Goal: Information Seeking & Learning: Check status

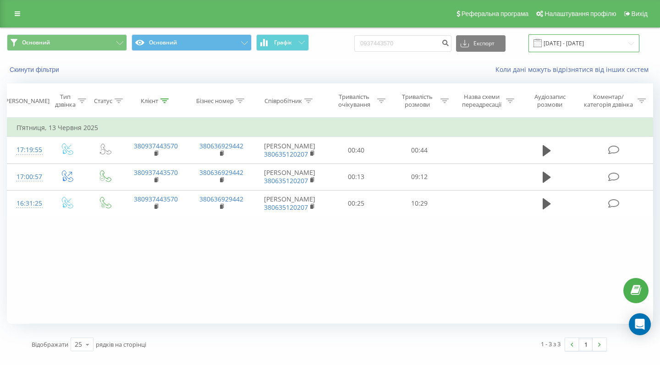
click at [565, 52] on input "[DATE] - [DATE]" at bounding box center [583, 43] width 111 height 18
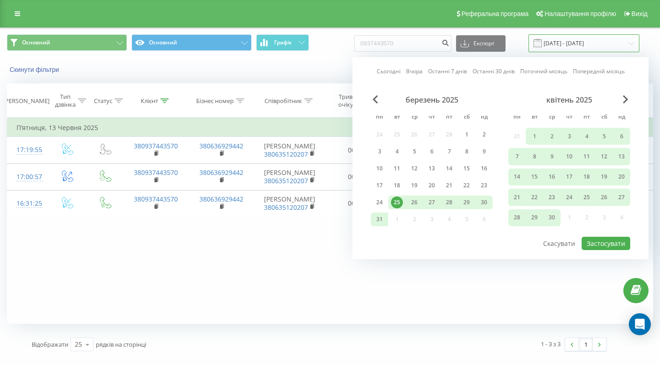
click at [565, 52] on input "25.03.2025 - 25.06.2025" at bounding box center [583, 43] width 111 height 18
click at [179, 48] on button "Основний" at bounding box center [192, 42] width 120 height 17
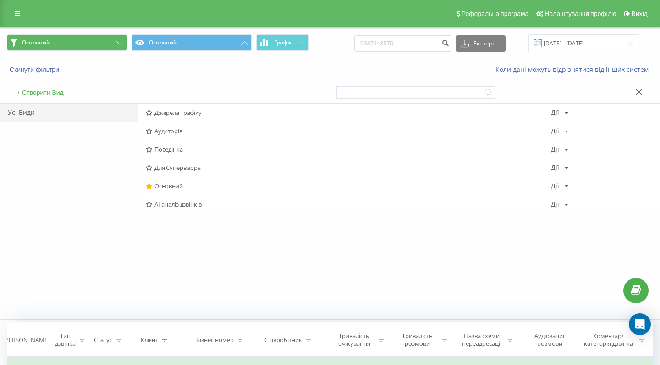
click at [74, 50] on button "Основний" at bounding box center [67, 42] width 120 height 17
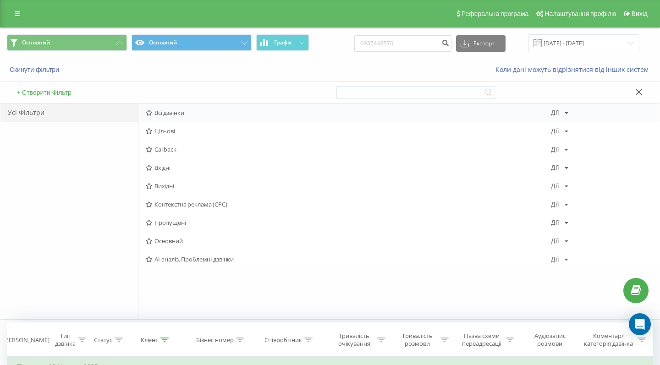
click at [171, 116] on span "Всі дзвінки" at bounding box center [348, 113] width 405 height 6
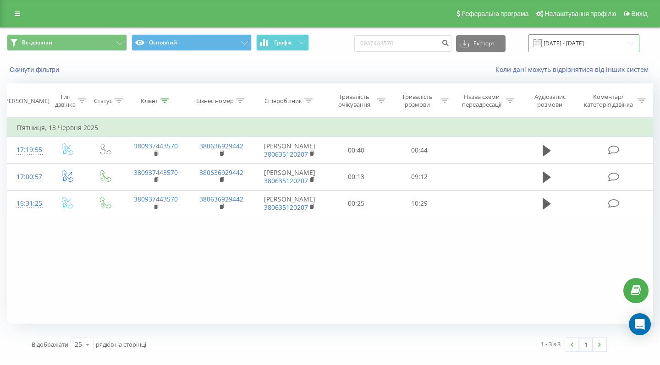
click at [594, 50] on input "25.03.2025 - 25.06.2025" at bounding box center [583, 43] width 111 height 18
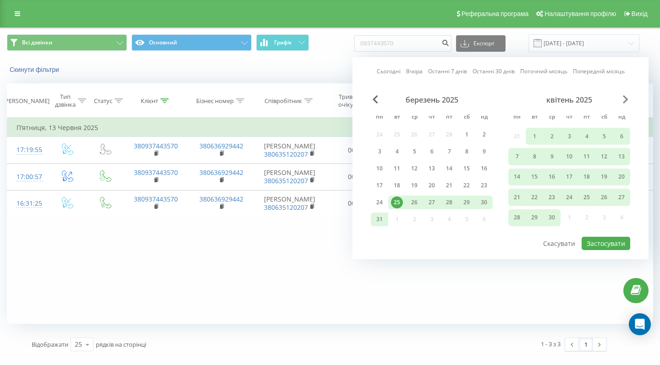
click at [627, 104] on span "Next Month" at bounding box center [626, 99] width 6 height 8
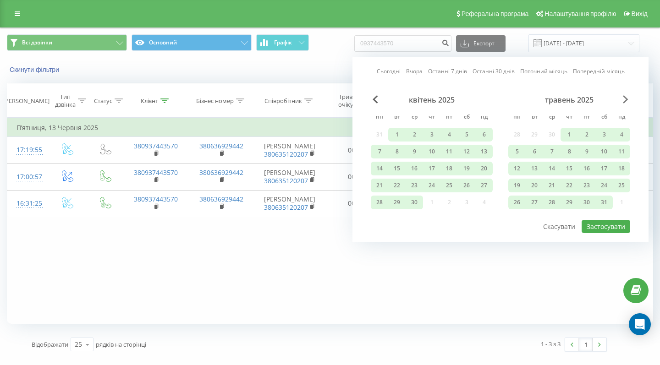
click at [627, 104] on span "Next Month" at bounding box center [626, 99] width 6 height 8
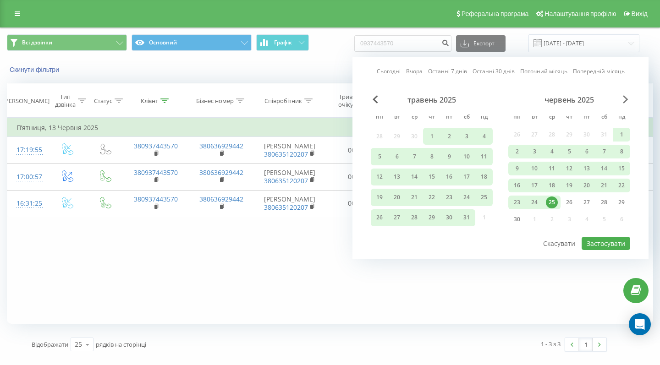
click at [627, 104] on span "Next Month" at bounding box center [626, 99] width 6 height 8
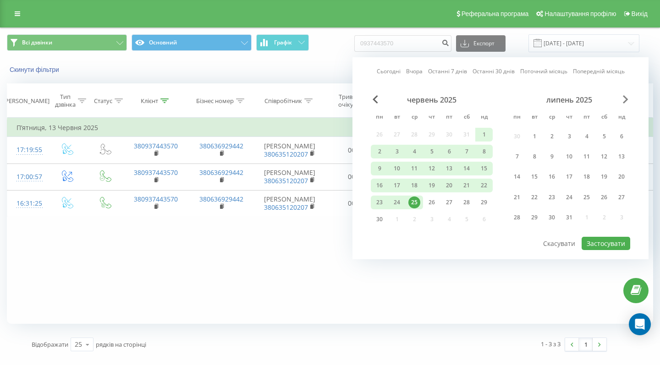
click at [627, 104] on span "Next Month" at bounding box center [626, 99] width 6 height 8
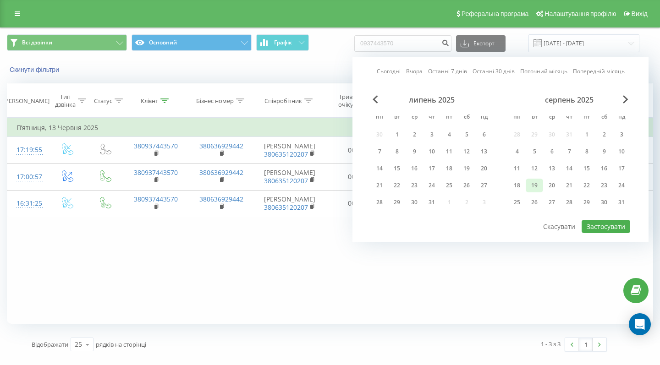
click at [535, 191] on div "19" at bounding box center [534, 186] width 12 height 12
click at [621, 233] on button "Застосувати" at bounding box center [606, 226] width 49 height 13
type input "19.08.2025 - 19.08.2025"
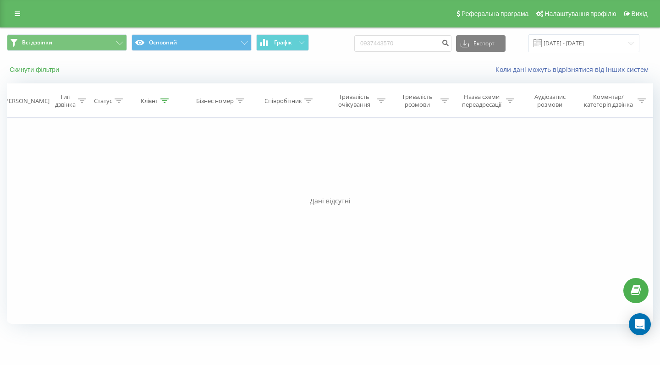
click at [28, 74] on button "Скинути фільтри" at bounding box center [35, 70] width 57 height 8
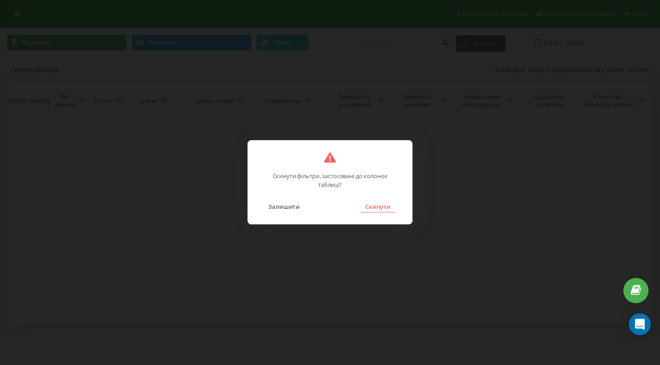
click at [375, 208] on button "Скинути" at bounding box center [378, 207] width 34 height 12
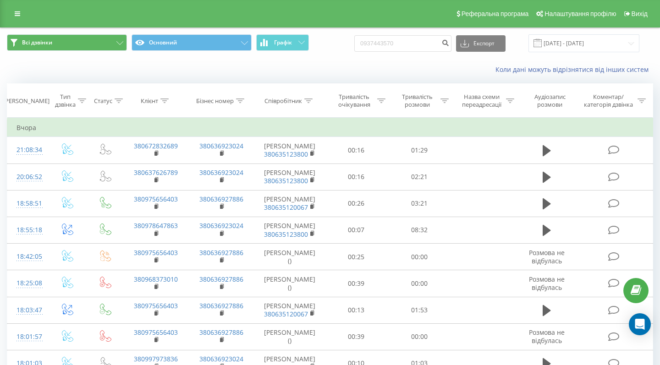
click at [98, 50] on button "Всі дзвінки" at bounding box center [67, 42] width 120 height 17
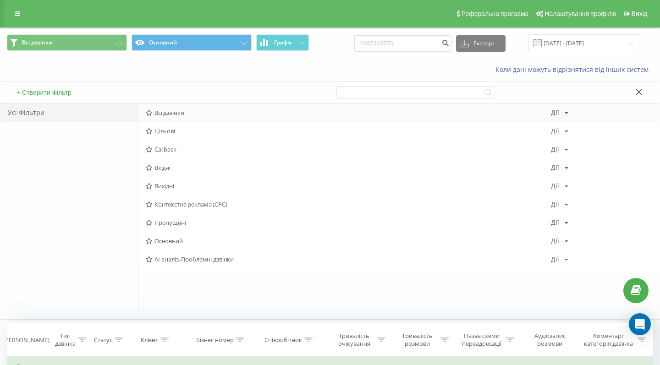
click at [163, 116] on span "Всі дзвінки" at bounding box center [348, 113] width 405 height 6
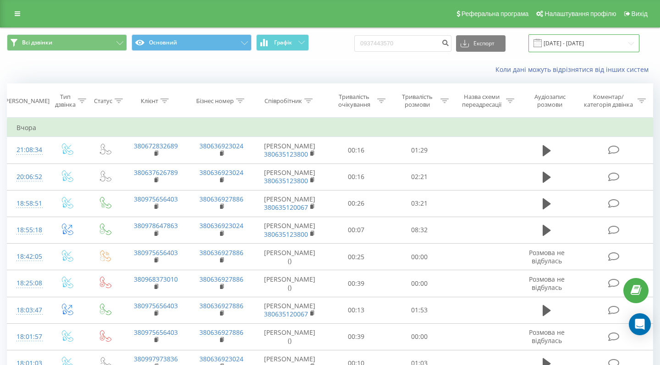
click at [600, 52] on input "19.08.2025 - 19.08.2025" at bounding box center [583, 43] width 111 height 18
click at [574, 52] on input "19.08.2025 - 19.08.2025" at bounding box center [583, 43] width 111 height 18
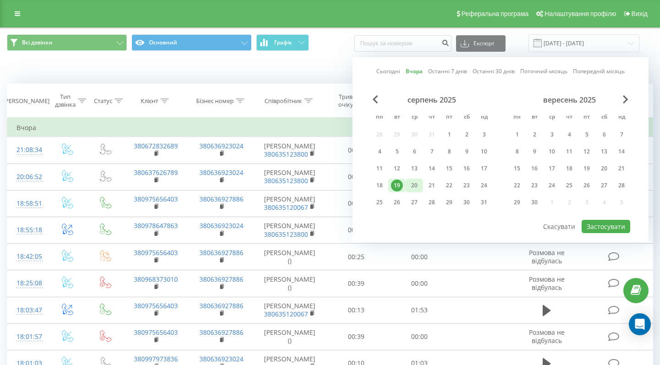
click at [416, 190] on div "20" at bounding box center [414, 186] width 12 height 12
click at [610, 241] on div "Сьогодні Вчора Останні 7 днів Останні 30 днів Поточний місяць Попередній місяць…" at bounding box center [500, 149] width 296 height 185
click at [610, 233] on button "Застосувати" at bounding box center [606, 226] width 49 height 13
type input "20.08.2025 - 20.08.2025"
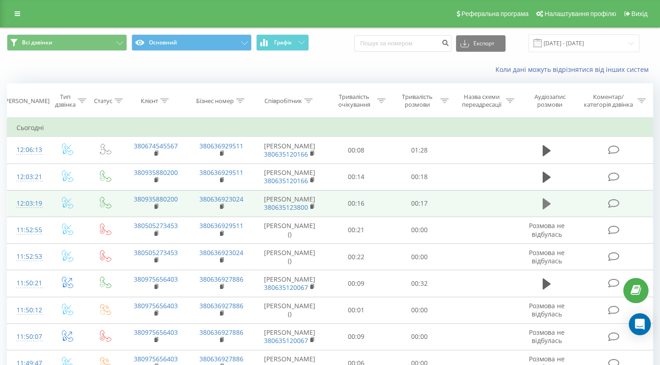
click at [551, 210] on icon at bounding box center [547, 204] width 8 height 13
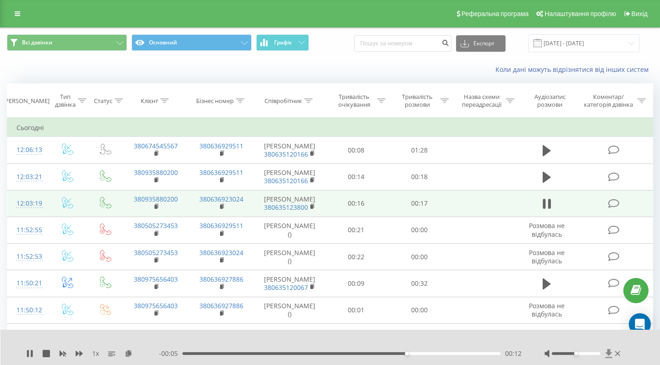
click at [609, 354] on icon at bounding box center [608, 353] width 7 height 9
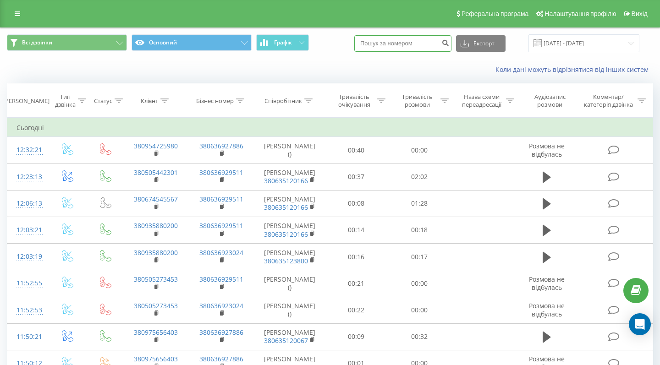
click at [392, 52] on input at bounding box center [402, 43] width 97 height 17
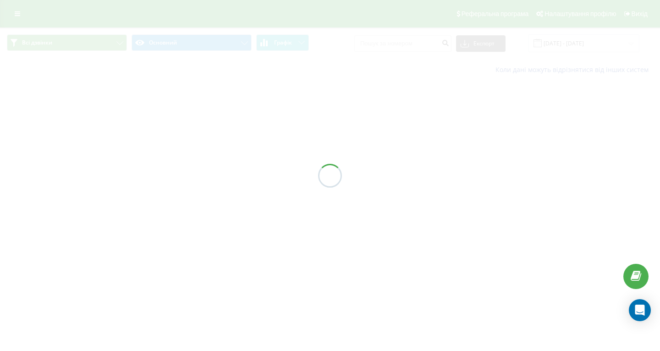
click at [409, 52] on div at bounding box center [330, 175] width 660 height 351
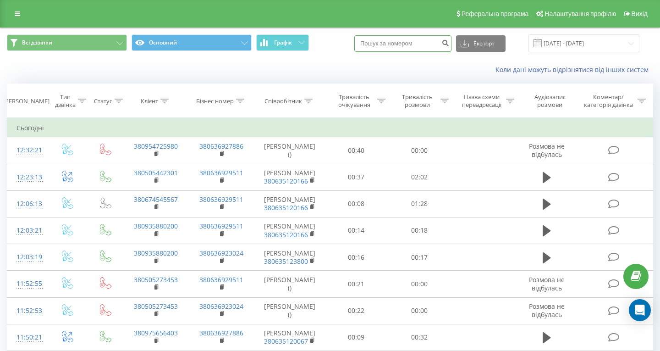
click at [432, 52] on input at bounding box center [402, 43] width 97 height 17
paste input "067)[PHONE_NUMBER]"
type input "067)[PHONE_NUMBER]"
click at [488, 51] on button "Експорт" at bounding box center [481, 43] width 50 height 17
click at [449, 44] on icon "submit" at bounding box center [445, 42] width 8 height 6
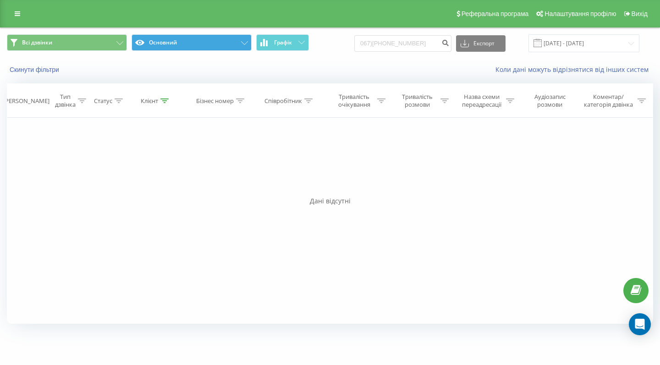
click at [220, 51] on button "Основний" at bounding box center [192, 42] width 120 height 17
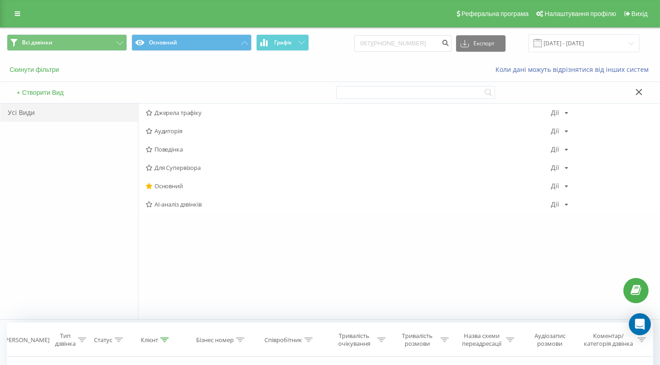
click at [47, 74] on button "Скинути фільтри" at bounding box center [35, 70] width 57 height 8
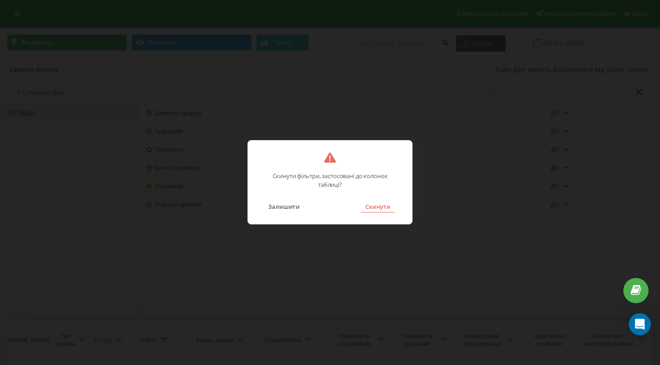
click at [374, 205] on button "Скинути" at bounding box center [378, 207] width 34 height 12
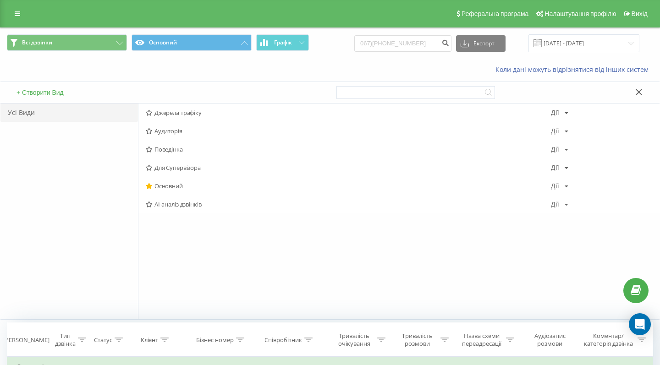
click at [638, 95] on icon at bounding box center [639, 92] width 6 height 6
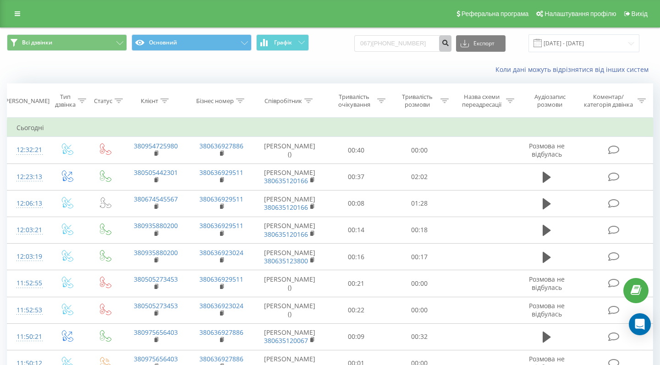
click at [449, 44] on icon "submit" at bounding box center [445, 42] width 8 height 6
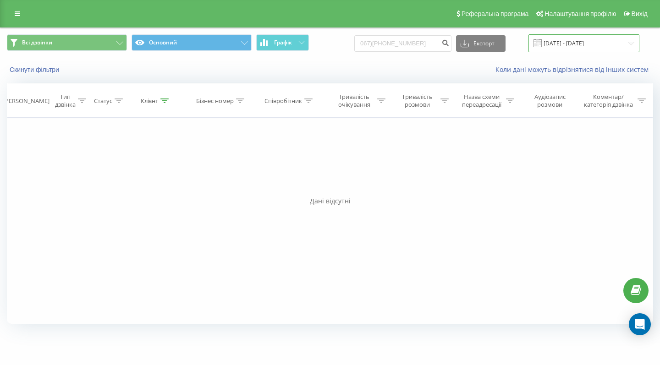
click at [589, 52] on input "[DATE] - [DATE]" at bounding box center [583, 43] width 111 height 18
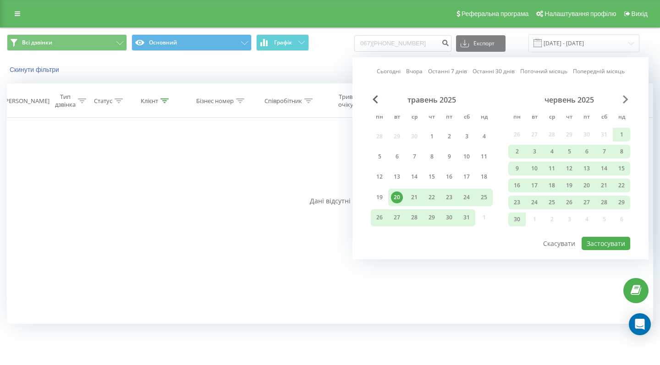
click at [625, 104] on span "Next Month" at bounding box center [626, 99] width 6 height 8
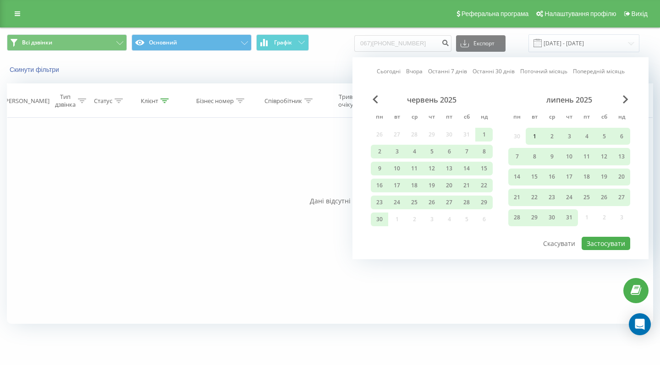
click at [532, 143] on div "1" at bounding box center [534, 137] width 12 height 12
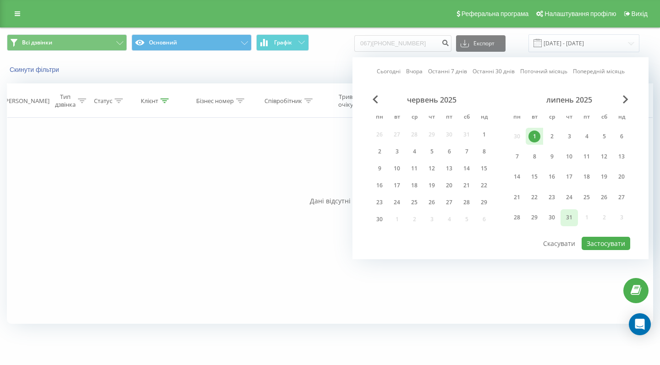
click at [575, 223] on div "31" at bounding box center [569, 218] width 12 height 12
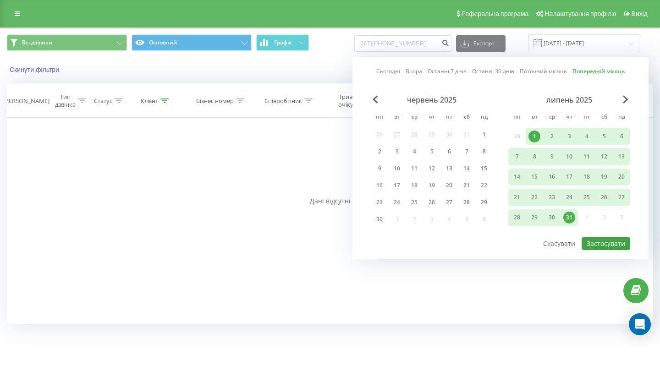
click at [605, 250] on button "Застосувати" at bounding box center [606, 243] width 49 height 13
type input "[DATE] - [DATE]"
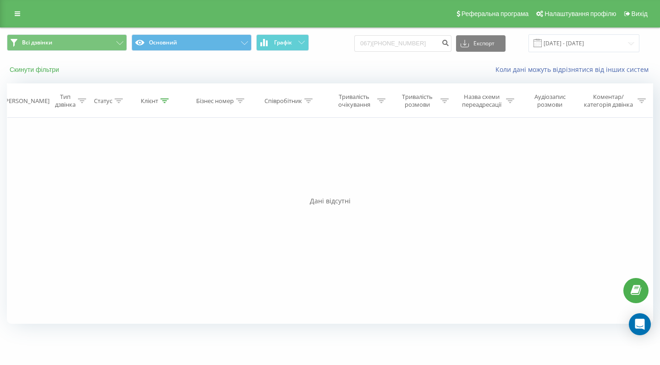
click at [51, 74] on button "Скинути фільтри" at bounding box center [35, 70] width 57 height 8
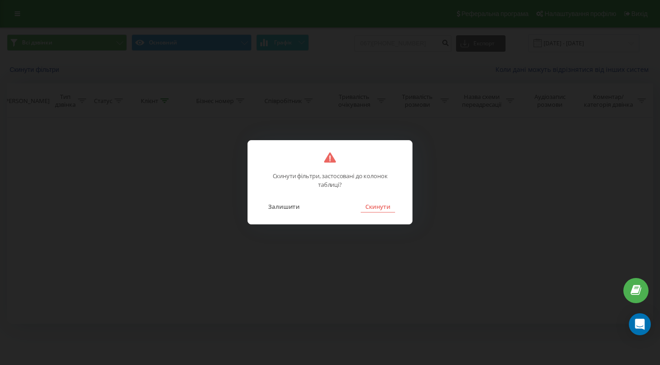
click at [383, 201] on button "Скинути" at bounding box center [378, 207] width 34 height 12
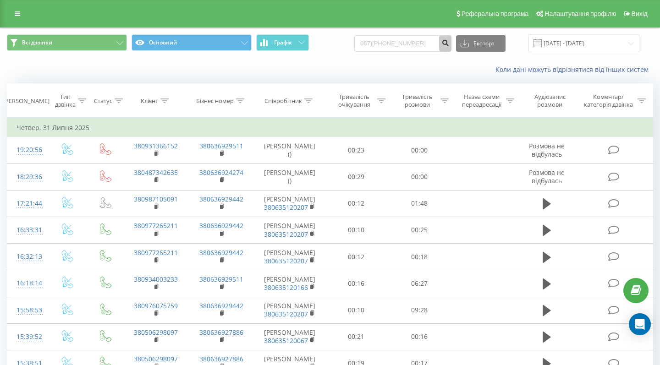
click at [449, 44] on icon "submit" at bounding box center [445, 42] width 8 height 6
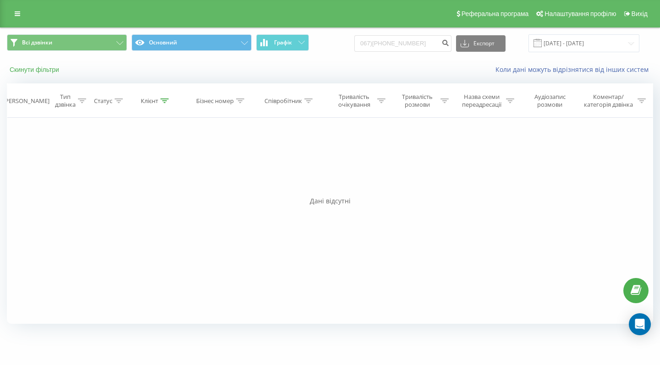
click at [51, 74] on button "Скинути фільтри" at bounding box center [35, 70] width 57 height 8
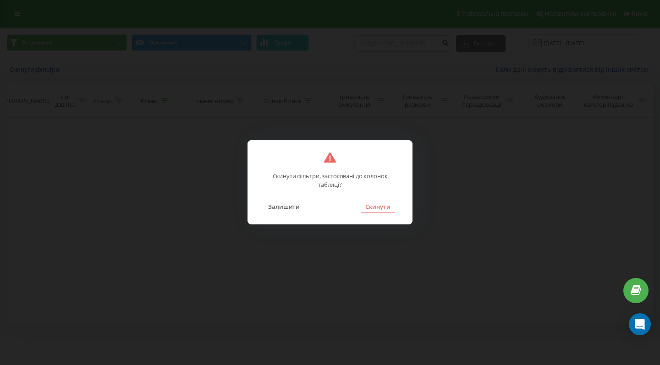
click at [382, 204] on button "Скинути" at bounding box center [378, 207] width 34 height 12
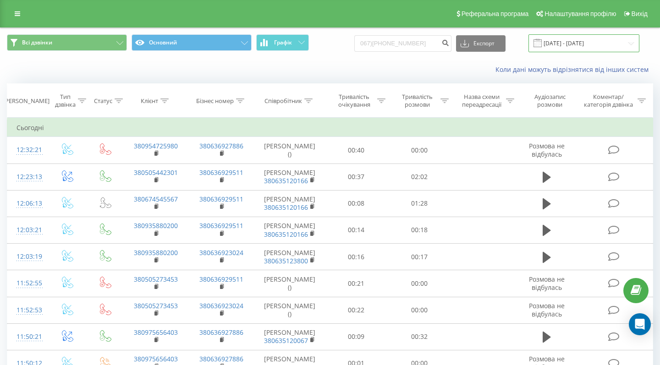
click at [631, 52] on input "[DATE] - [DATE]" at bounding box center [583, 43] width 111 height 18
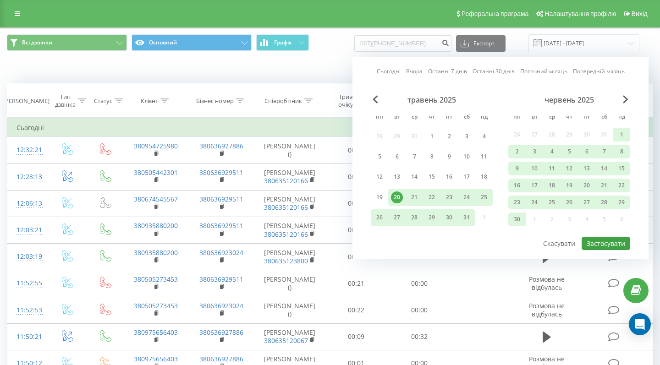
click at [616, 250] on button "Застосувати" at bounding box center [606, 243] width 49 height 13
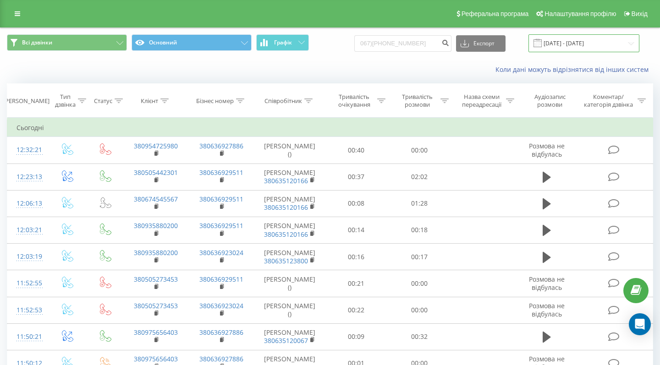
click at [597, 52] on input "[DATE] - [DATE]" at bounding box center [583, 43] width 111 height 18
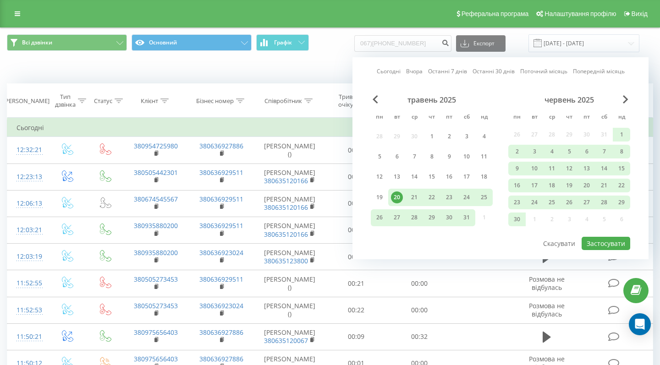
click at [87, 79] on div "Коли дані можуть відрізнятися вiд інших систем" at bounding box center [329, 70] width 659 height 22
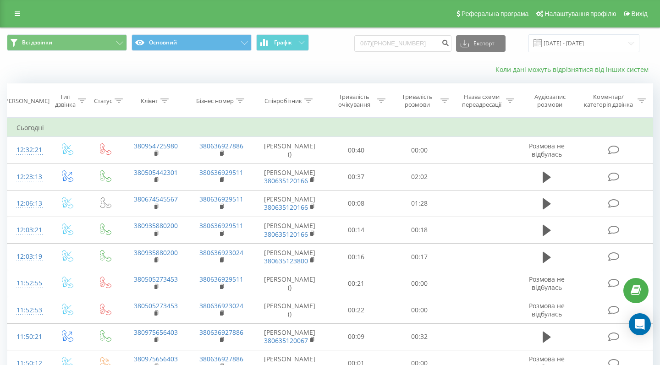
click at [552, 74] on link "Коли дані можуть відрізнятися вiд інших систем" at bounding box center [574, 69] width 158 height 9
click at [251, 51] on button "Основний" at bounding box center [192, 42] width 120 height 17
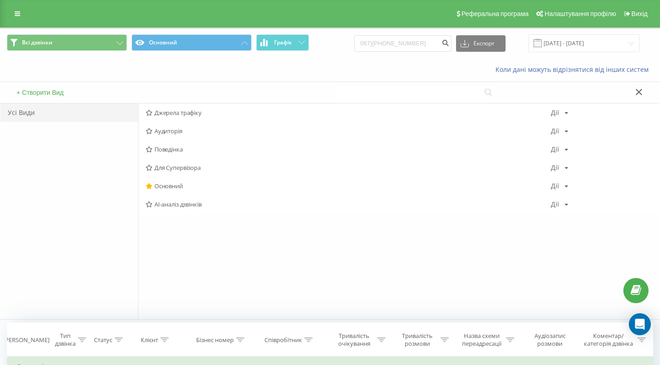
click at [362, 99] on input at bounding box center [415, 92] width 159 height 13
paste input "067)426-72-46"
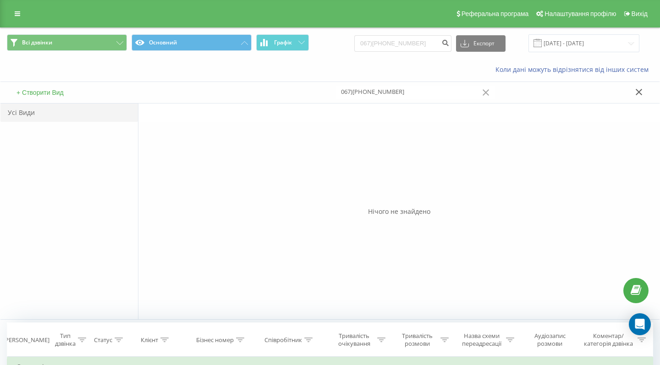
type input "067)426-72-46"
click at [489, 96] on icon at bounding box center [486, 92] width 7 height 6
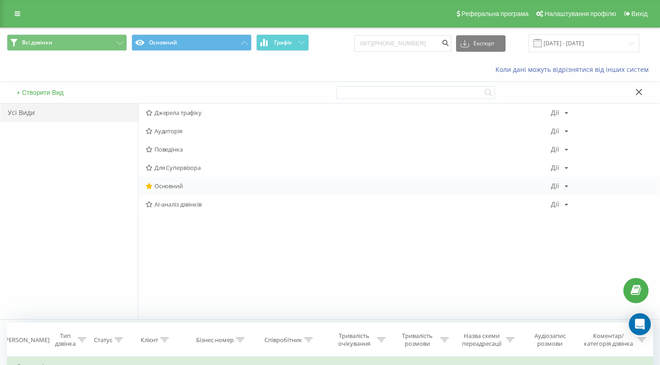
click at [176, 189] on span "Основний" at bounding box center [348, 186] width 405 height 6
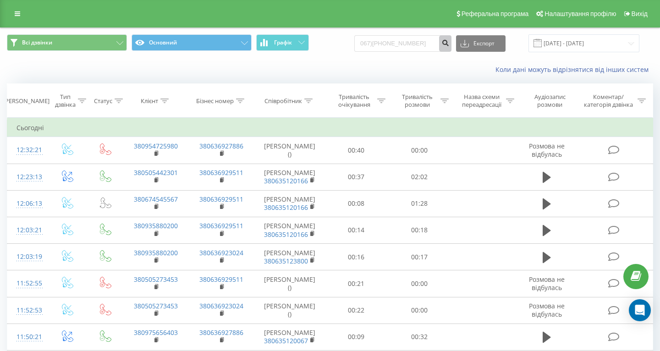
click at [449, 44] on icon "submit" at bounding box center [445, 42] width 8 height 6
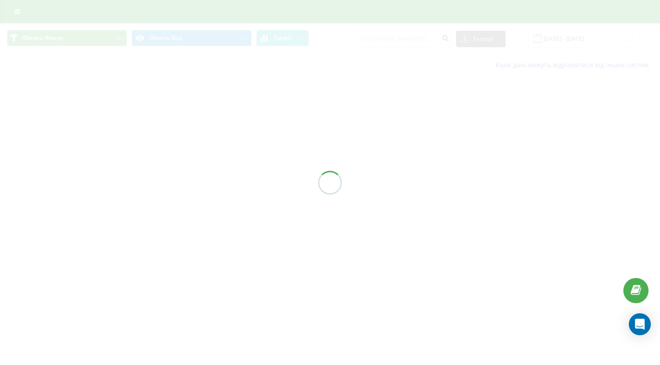
click at [585, 38] on div at bounding box center [330, 182] width 660 height 365
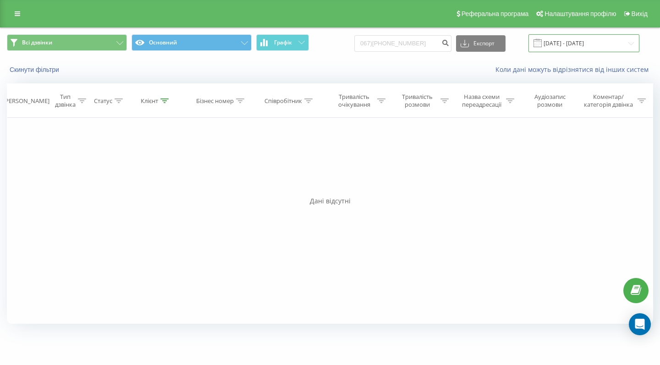
click at [598, 52] on input "[DATE] - [DATE]" at bounding box center [583, 43] width 111 height 18
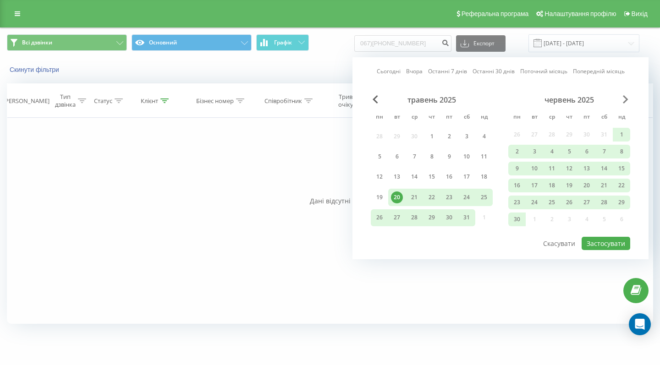
click at [627, 104] on span "Next Month" at bounding box center [626, 99] width 6 height 8
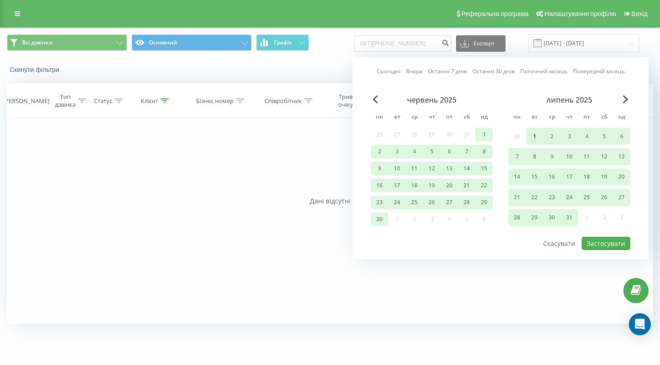
click at [536, 142] on div "1" at bounding box center [534, 137] width 12 height 12
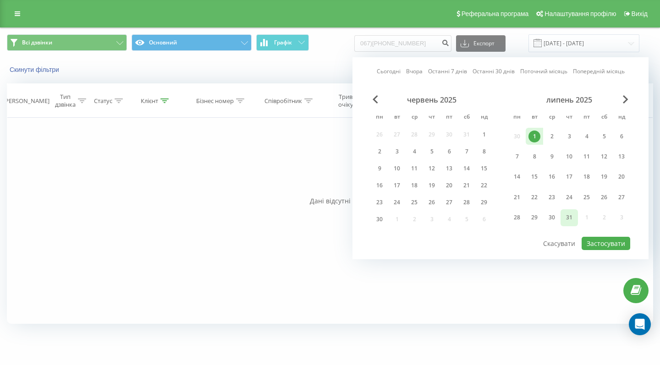
click at [571, 221] on div "31" at bounding box center [569, 218] width 12 height 12
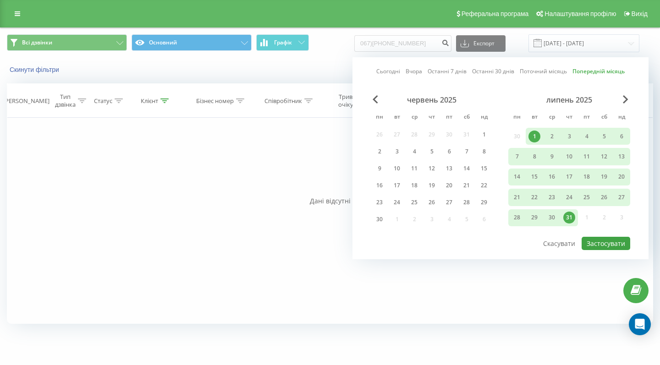
click at [608, 250] on button "Застосувати" at bounding box center [606, 243] width 49 height 13
type input "01.07.2025 - 31.07.2025"
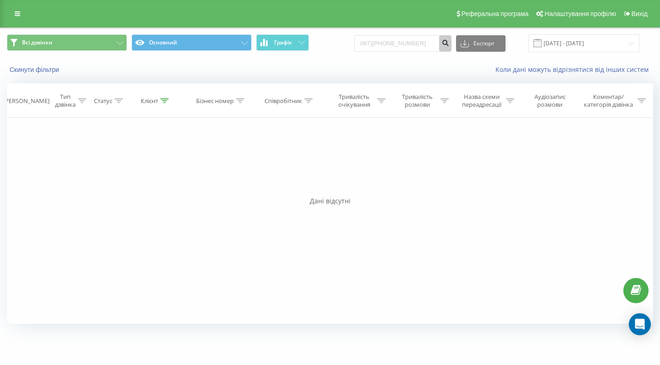
click at [449, 44] on icon "submit" at bounding box center [445, 42] width 8 height 6
click at [590, 52] on input "[DATE] - [DATE]" at bounding box center [583, 43] width 111 height 18
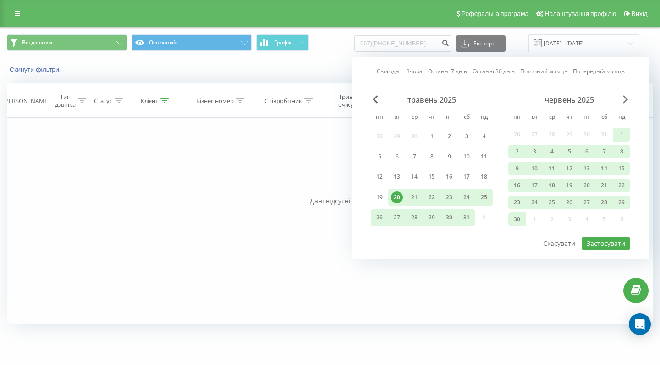
click at [624, 104] on span "Next Month" at bounding box center [626, 99] width 6 height 8
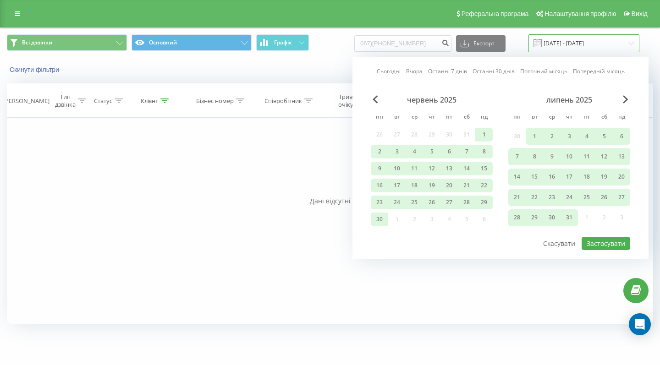
click at [599, 49] on input "[DATE] - [DATE]" at bounding box center [583, 43] width 111 height 18
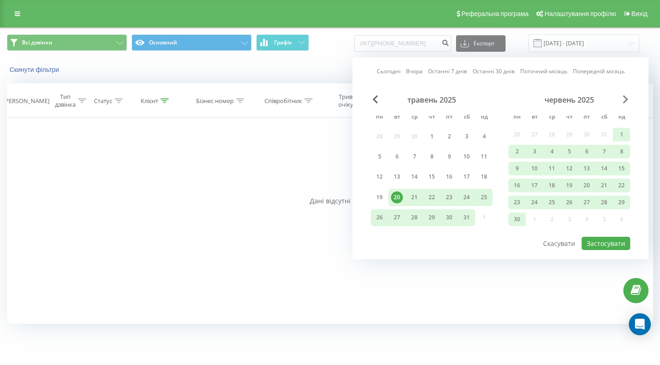
click at [628, 104] on span "Next Month" at bounding box center [626, 99] width 6 height 8
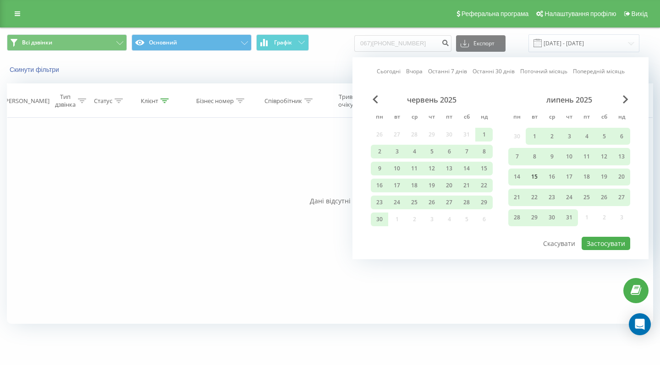
click at [536, 183] on div "15" at bounding box center [534, 177] width 12 height 12
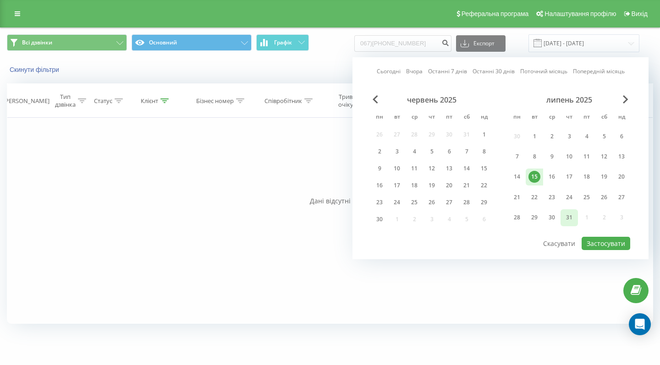
click at [566, 224] on div "31" at bounding box center [569, 218] width 12 height 12
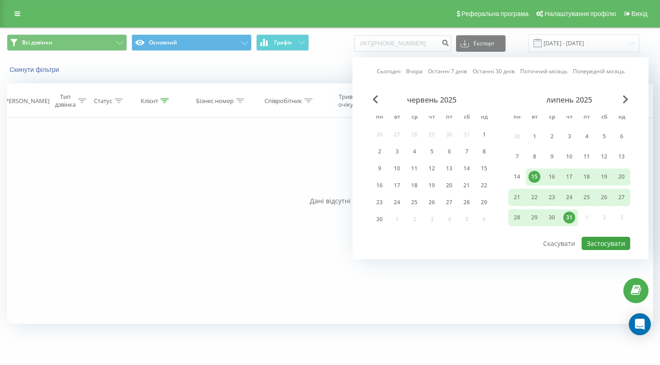
click at [603, 250] on button "Застосувати" at bounding box center [606, 243] width 49 height 13
type input "15.07.2025 - 31.07.2025"
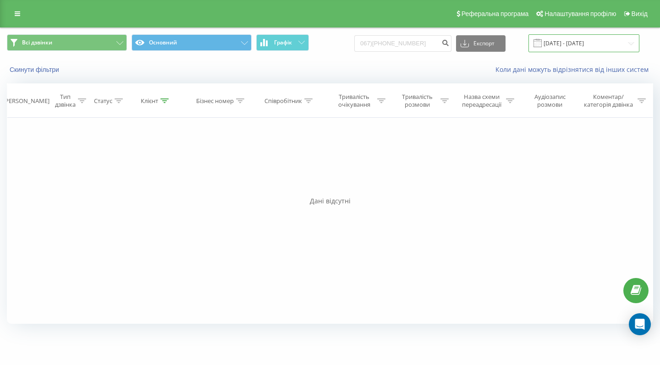
click at [591, 50] on input "15.07.2025 - 31.07.2025" at bounding box center [583, 43] width 111 height 18
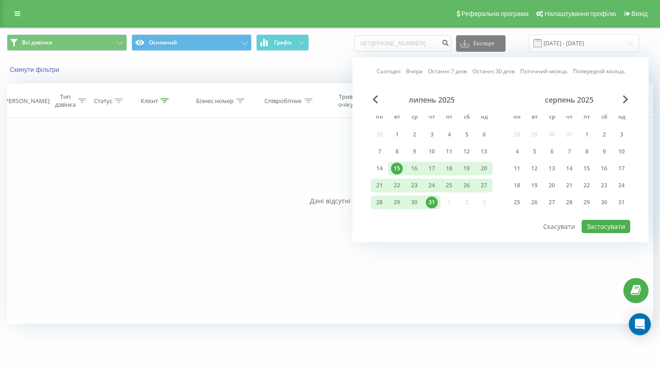
click at [333, 69] on div "Скинути фільтри Коли дані можуть відрізнятися вiд інших систем" at bounding box center [329, 70] width 659 height 22
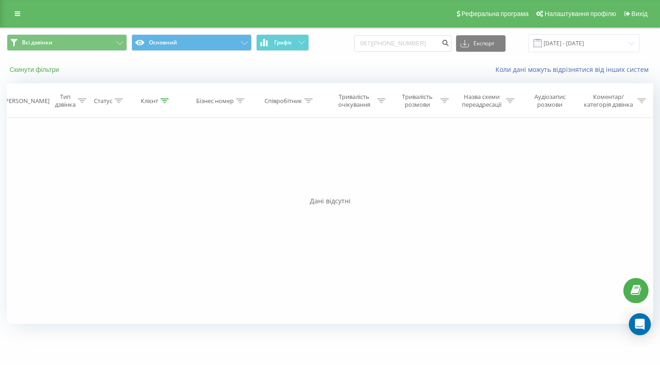
click at [53, 74] on button "Скинути фільтри" at bounding box center [35, 70] width 57 height 8
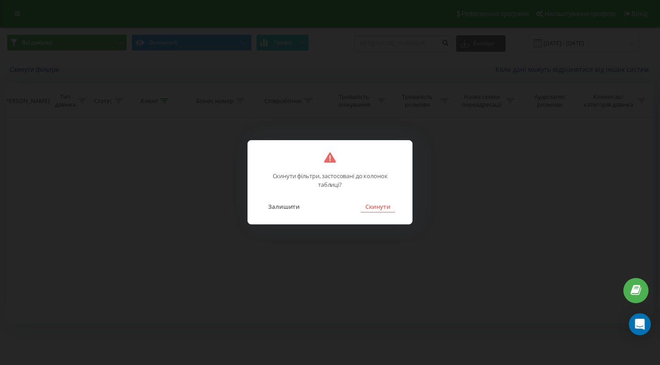
click at [380, 208] on button "Скинути" at bounding box center [378, 207] width 34 height 12
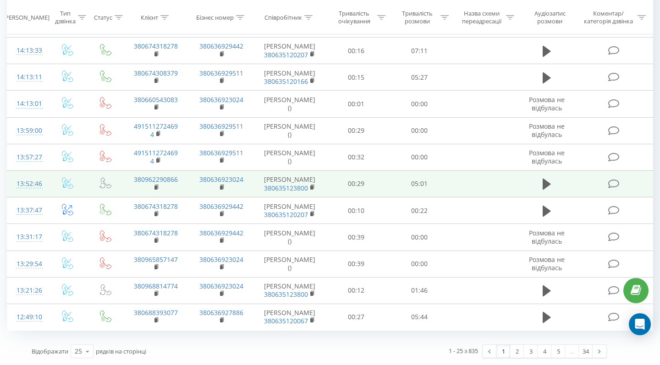
scroll to position [547, 0]
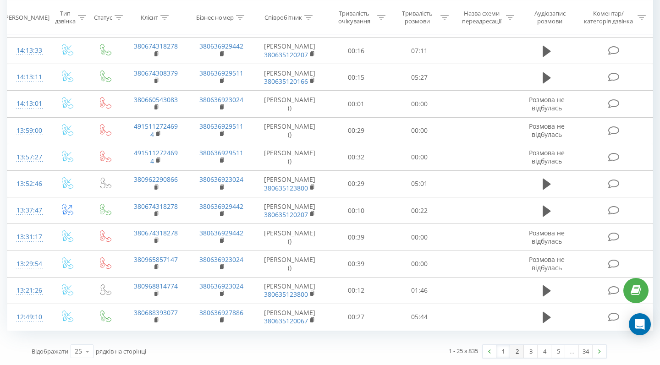
click at [514, 353] on link "2" at bounding box center [517, 351] width 14 height 13
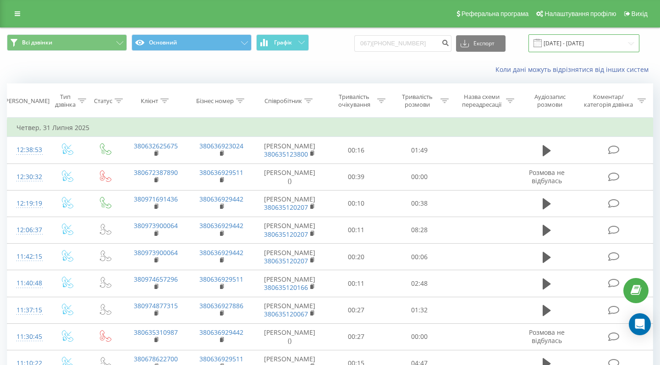
click at [599, 52] on input "15.07.2025 - 31.07.2025" at bounding box center [583, 43] width 111 height 18
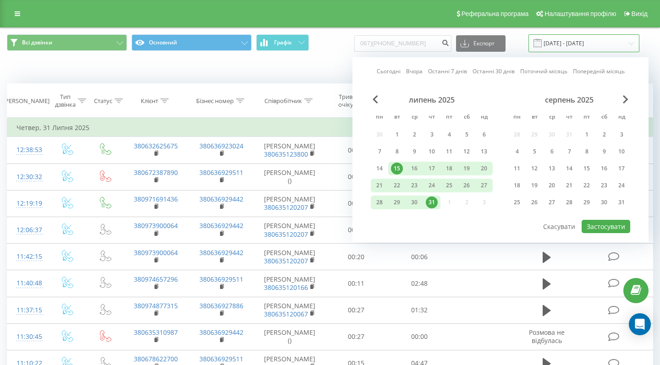
click at [573, 51] on input "15.07.2025 - 31.07.2025" at bounding box center [583, 43] width 111 height 18
click at [595, 233] on button "Застосувати" at bounding box center [606, 226] width 49 height 13
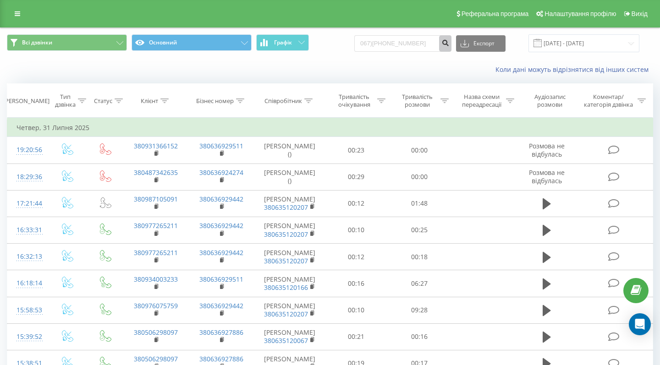
click at [449, 44] on icon "submit" at bounding box center [445, 42] width 8 height 6
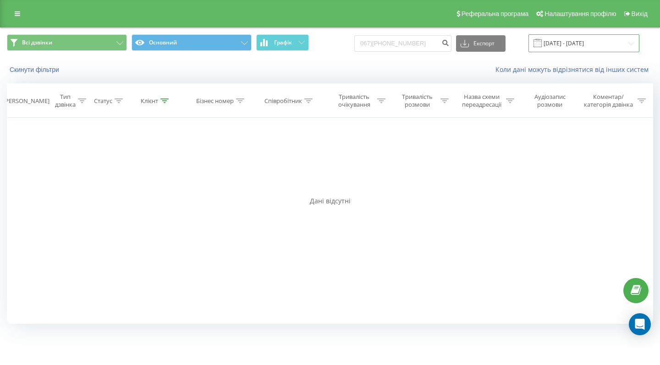
click at [630, 49] on input "[DATE] - [DATE]" at bounding box center [583, 43] width 111 height 18
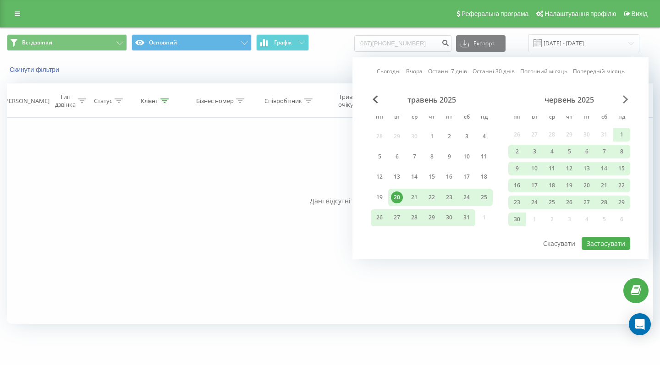
click at [624, 104] on span "Next Month" at bounding box center [626, 99] width 6 height 8
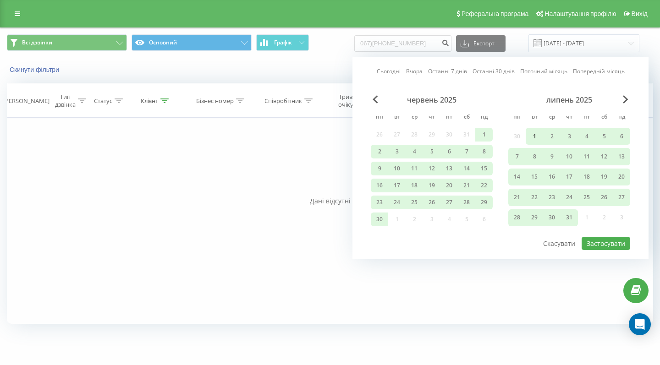
click at [534, 139] on div "1" at bounding box center [534, 137] width 12 height 12
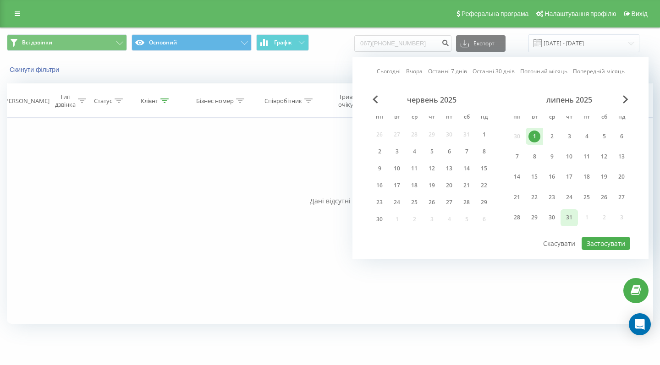
click at [569, 223] on div "31" at bounding box center [569, 218] width 12 height 12
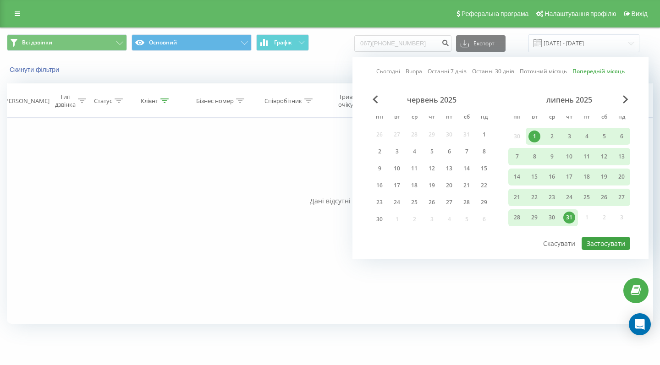
click at [601, 247] on button "Застосувати" at bounding box center [606, 243] width 49 height 13
type input "[DATE] - [DATE]"
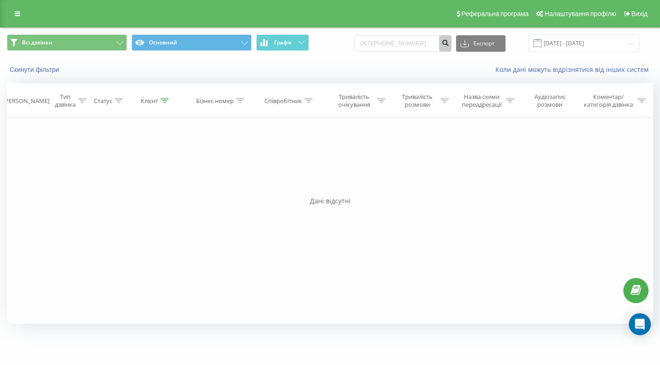
click at [449, 44] on icon "submit" at bounding box center [445, 42] width 8 height 6
click at [589, 52] on input "[DATE] - [DATE]" at bounding box center [583, 43] width 111 height 18
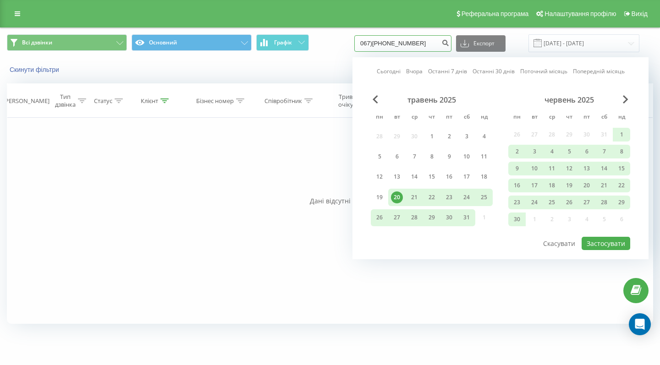
click at [421, 52] on input "067)426-72-46" at bounding box center [402, 43] width 97 height 17
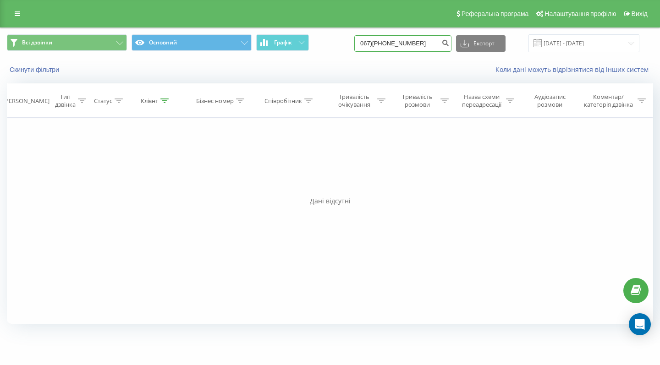
click at [421, 52] on input "067)426-72-46" at bounding box center [402, 43] width 97 height 17
click at [586, 50] on input "[DATE] - [DATE]" at bounding box center [583, 43] width 111 height 18
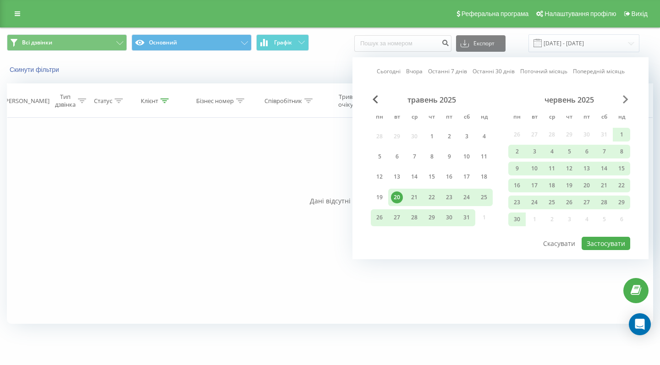
click at [623, 104] on span "Next Month" at bounding box center [626, 99] width 6 height 8
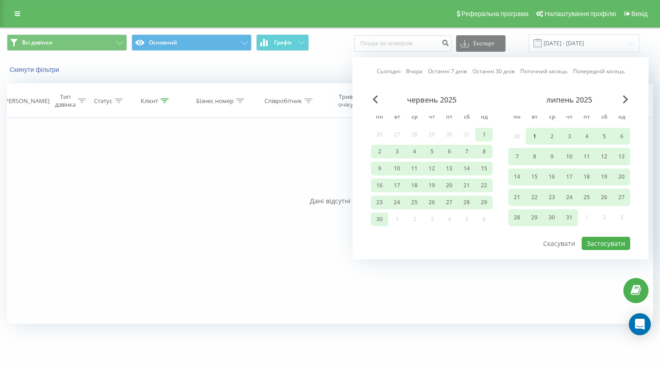
click at [536, 143] on div "1" at bounding box center [534, 137] width 12 height 12
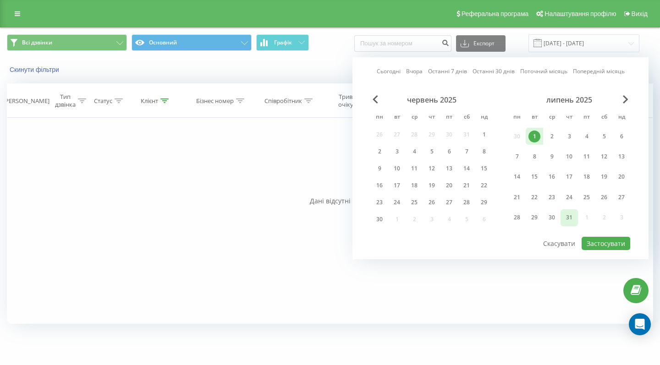
click at [571, 222] on div "31" at bounding box center [569, 218] width 12 height 12
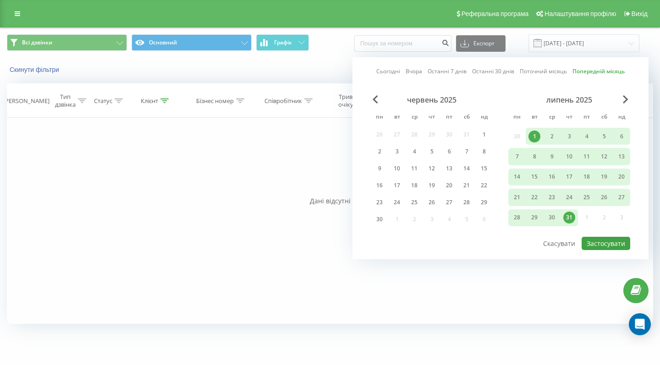
click at [599, 250] on button "Застосувати" at bounding box center [606, 243] width 49 height 13
type input "01.07.2025 - 31.07.2025"
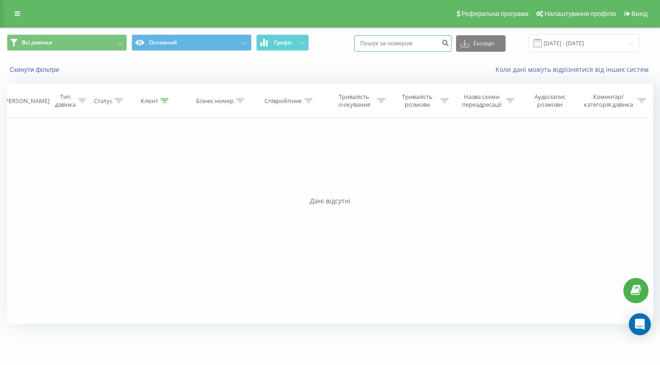
click at [426, 49] on input at bounding box center [402, 43] width 97 height 17
paste input "067)426-72-46"
type input "067)426-72-46"
click at [449, 44] on icon "submit" at bounding box center [445, 42] width 8 height 6
click at [443, 52] on input "067)[PHONE_NUMBER]" at bounding box center [402, 43] width 97 height 17
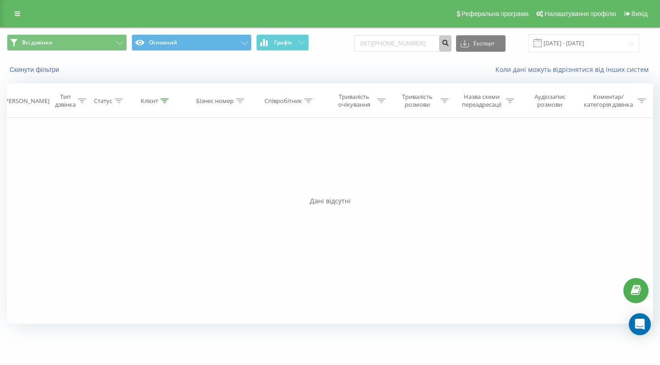
click at [449, 44] on icon "submit" at bounding box center [445, 42] width 8 height 6
click at [578, 52] on input "[DATE] - [DATE]" at bounding box center [583, 43] width 111 height 18
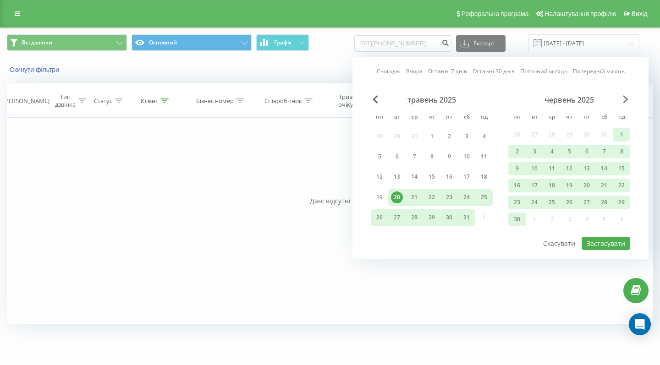
click at [628, 104] on span "Next Month" at bounding box center [626, 99] width 6 height 8
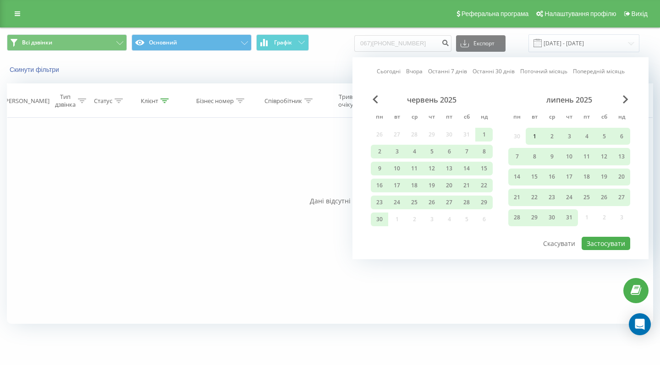
click at [532, 143] on div "1" at bounding box center [534, 137] width 12 height 12
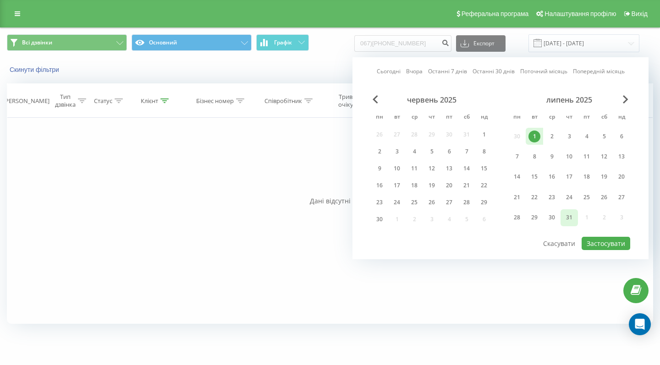
click at [567, 221] on div "31" at bounding box center [569, 218] width 12 height 12
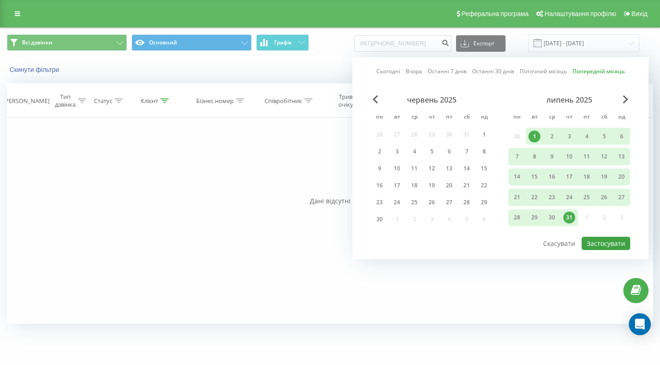
click at [602, 250] on button "Застосувати" at bounding box center [606, 243] width 49 height 13
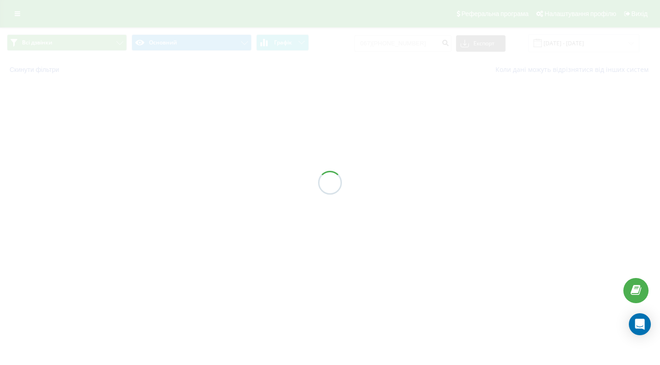
type input "[DATE] - [DATE]"
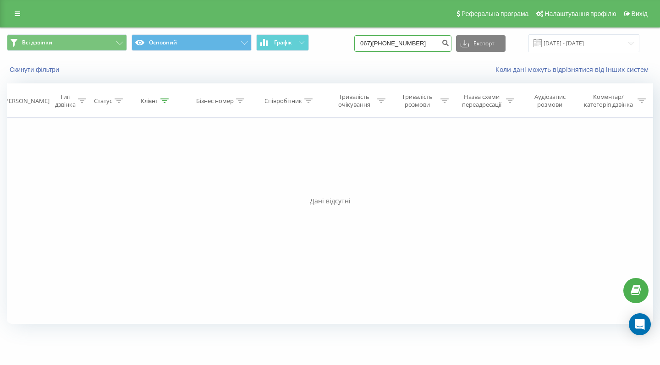
click at [412, 52] on input "067)[PHONE_NUMBER]" at bounding box center [402, 43] width 97 height 17
paste input "42672"
type input "0674267246"
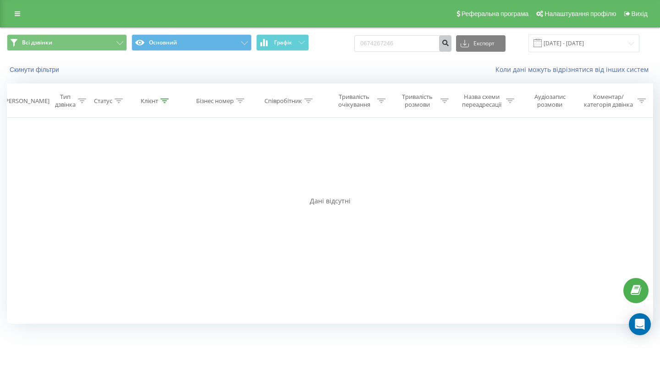
click at [449, 44] on icon "submit" at bounding box center [445, 42] width 8 height 6
click at [592, 51] on input "[DATE] - [DATE]" at bounding box center [583, 43] width 111 height 18
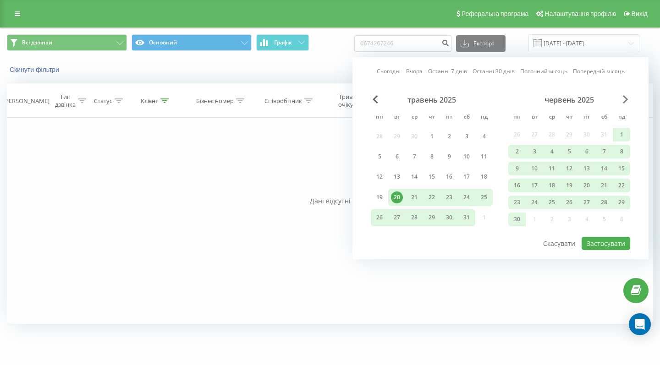
click at [623, 104] on span "Next Month" at bounding box center [626, 99] width 6 height 8
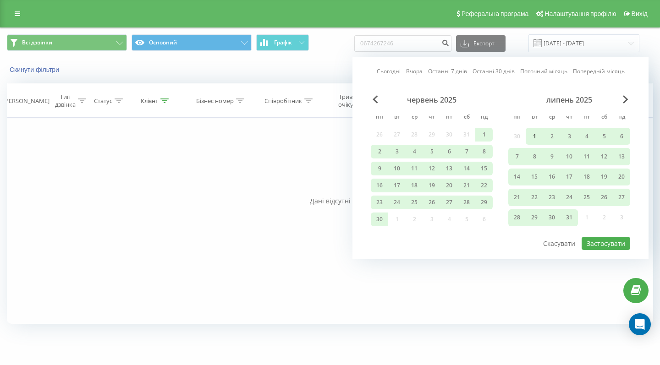
click at [534, 143] on div "1" at bounding box center [534, 137] width 12 height 12
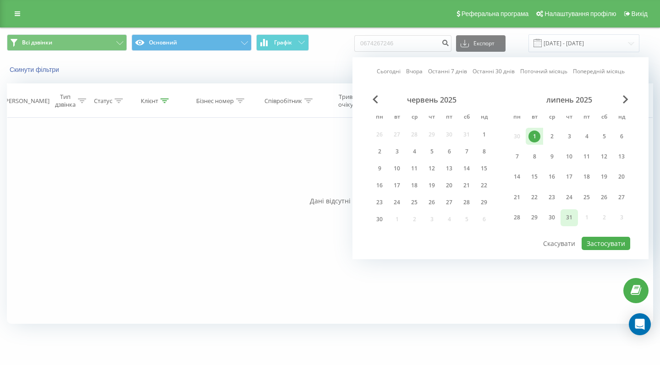
click at [568, 224] on div "31" at bounding box center [569, 218] width 12 height 12
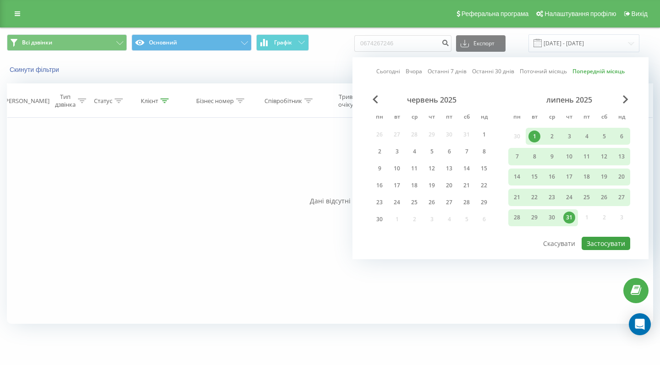
click at [598, 250] on button "Застосувати" at bounding box center [606, 243] width 49 height 13
type input "[DATE] - [DATE]"
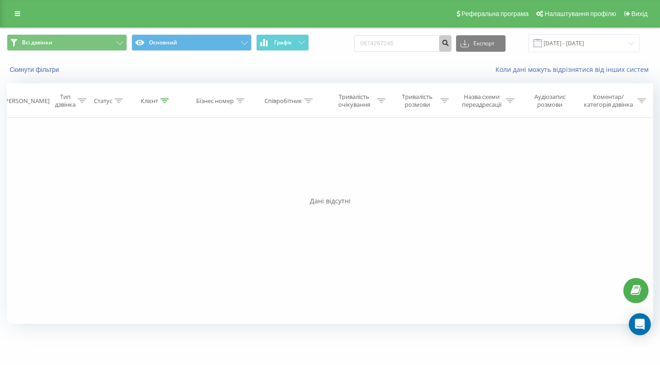
click at [449, 44] on icon "submit" at bounding box center [445, 42] width 8 height 6
click at [446, 51] on input "0674267246" at bounding box center [402, 43] width 97 height 17
click at [402, 52] on input "0674267246" at bounding box center [402, 43] width 97 height 17
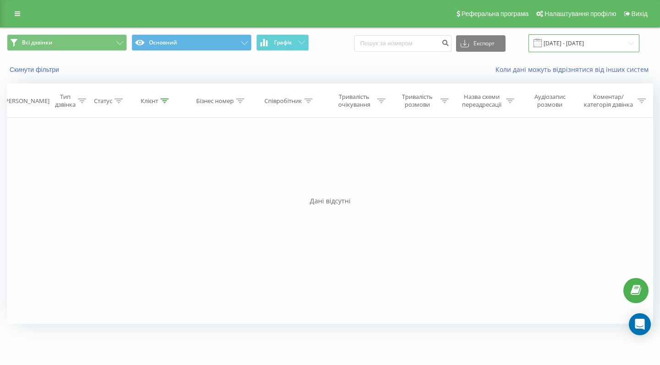
click at [574, 46] on input "[DATE] - [DATE]" at bounding box center [583, 43] width 111 height 18
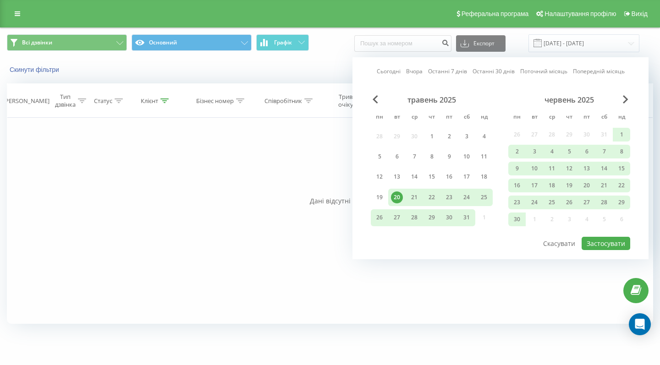
click at [619, 104] on div "червень 2025" at bounding box center [569, 99] width 122 height 9
click at [625, 104] on span "Next Month" at bounding box center [626, 99] width 6 height 8
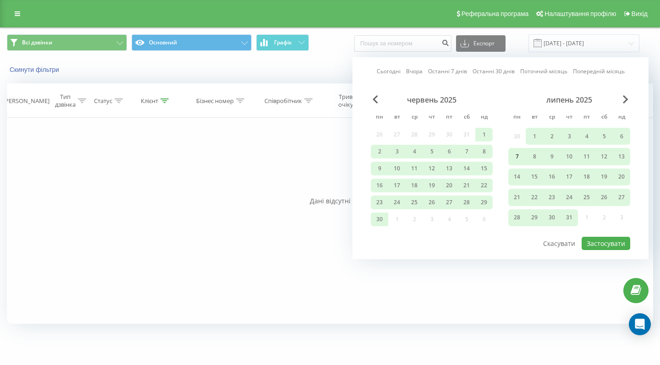
click at [518, 163] on div "7" at bounding box center [517, 157] width 12 height 12
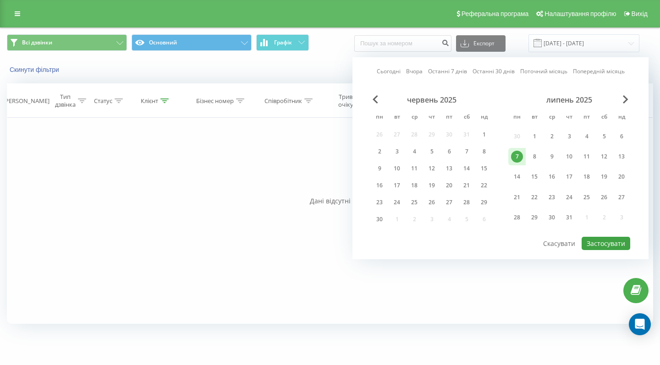
click at [600, 250] on button "Застосувати" at bounding box center [606, 243] width 49 height 13
type input "07.07.2025 - 07.07.2025"
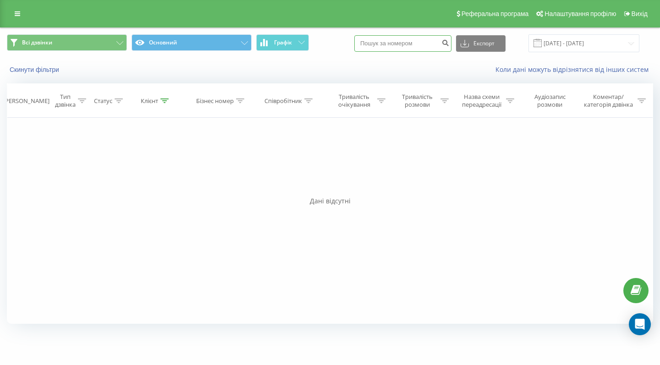
click at [412, 52] on input at bounding box center [402, 43] width 97 height 17
paste input "050)469-13-97"
click at [416, 50] on input "050)469-13-97" at bounding box center [402, 43] width 97 height 17
click at [407, 50] on input "050)469-1397" at bounding box center [402, 43] width 97 height 17
click at [395, 50] on input "050)4691397" at bounding box center [402, 43] width 97 height 17
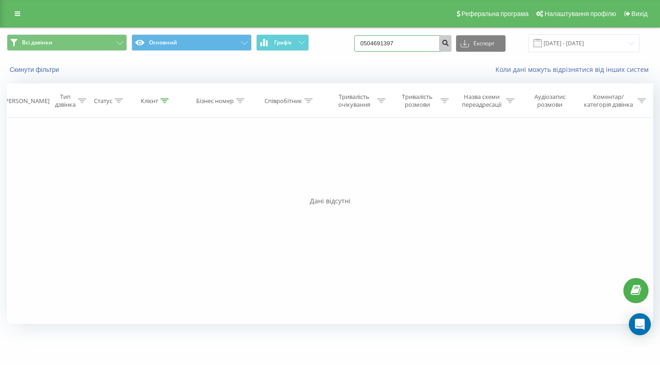
type input "0504691397"
click at [449, 44] on icon "submit" at bounding box center [445, 42] width 8 height 6
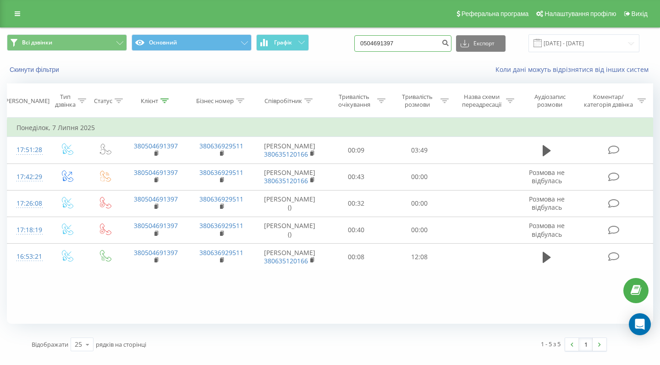
click at [393, 52] on input "0504691397" at bounding box center [402, 43] width 97 height 17
click at [428, 1] on div "Реферальна програма Налаштування профілю Вихід" at bounding box center [330, 14] width 660 height 28
click at [424, 51] on input "0504691397" at bounding box center [402, 43] width 97 height 17
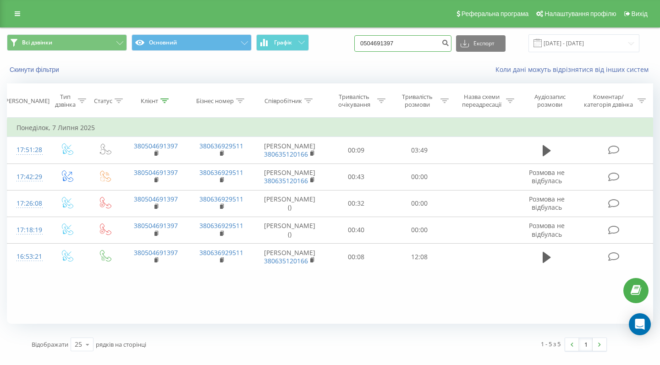
click at [424, 51] on input "0504691397" at bounding box center [402, 43] width 97 height 17
paste input "0674267246"
type input "0674267246"
click at [449, 44] on icon "submit" at bounding box center [445, 42] width 8 height 6
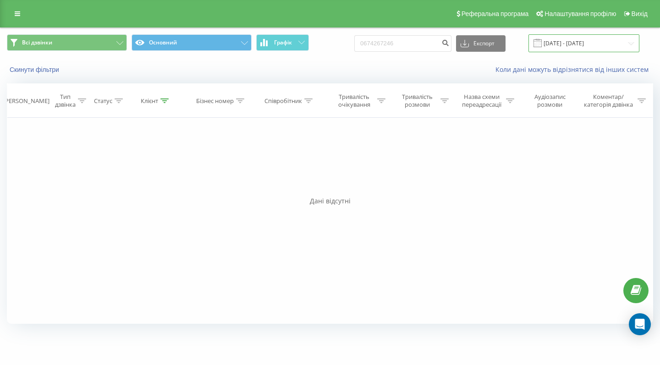
click at [583, 52] on input "[DATE] - [DATE]" at bounding box center [583, 43] width 111 height 18
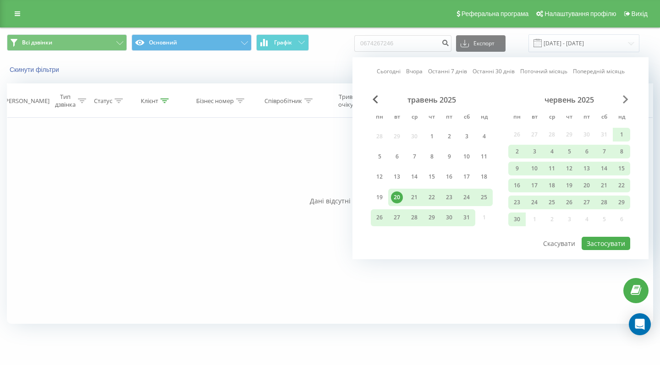
click at [624, 104] on span "Next Month" at bounding box center [626, 99] width 6 height 8
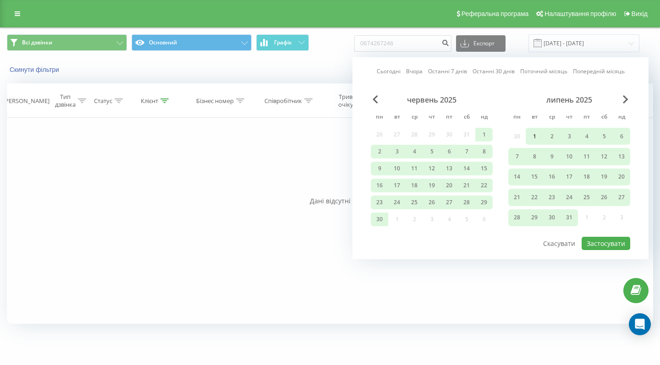
click at [535, 143] on div "1" at bounding box center [534, 137] width 12 height 12
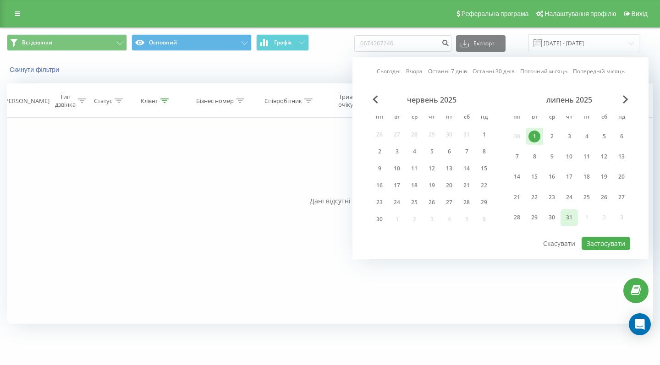
click at [568, 224] on div "31" at bounding box center [569, 218] width 12 height 12
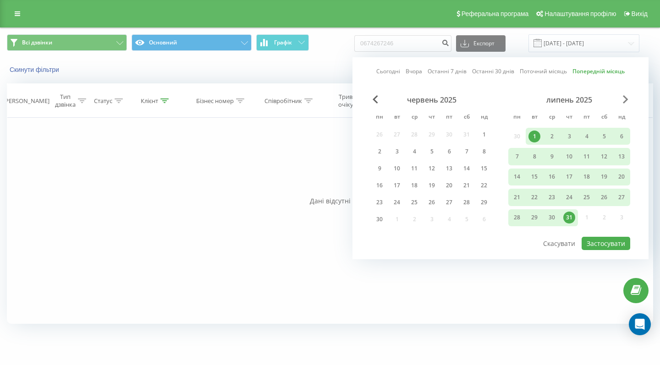
click at [626, 104] on span "Next Month" at bounding box center [626, 99] width 6 height 8
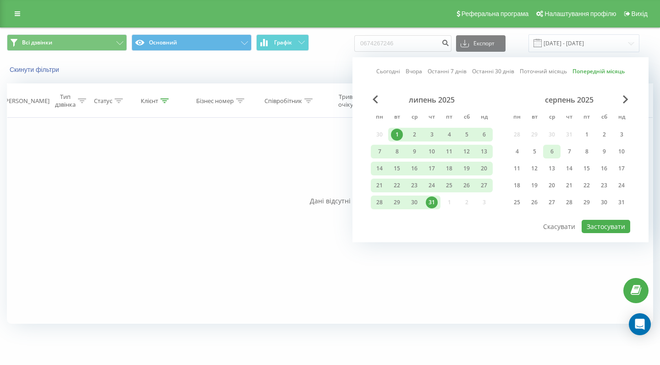
click at [549, 158] on div "6" at bounding box center [552, 152] width 12 height 12
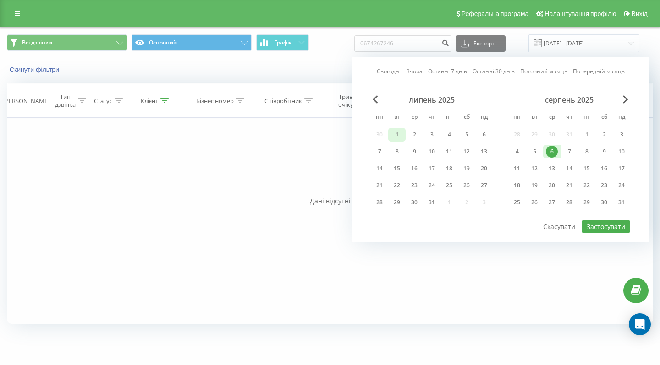
click at [396, 138] on div "1" at bounding box center [397, 135] width 12 height 12
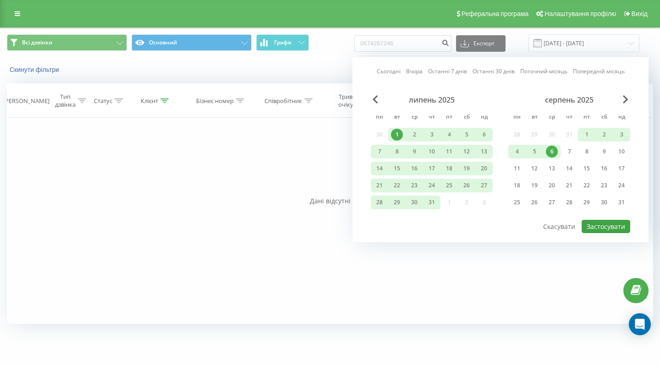
click at [608, 233] on button "Застосувати" at bounding box center [606, 226] width 49 height 13
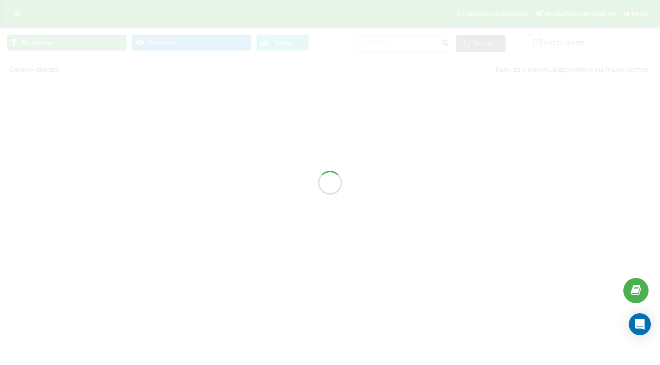
type input "[DATE] - [DATE]"
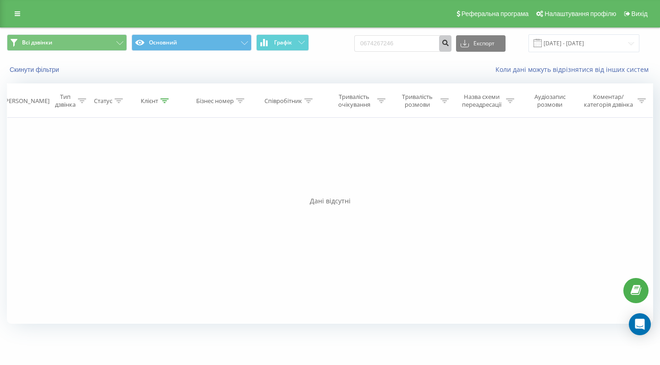
click at [449, 44] on icon "submit" at bounding box center [445, 42] width 8 height 6
click at [576, 52] on input "[DATE] - [DATE]" at bounding box center [583, 43] width 111 height 18
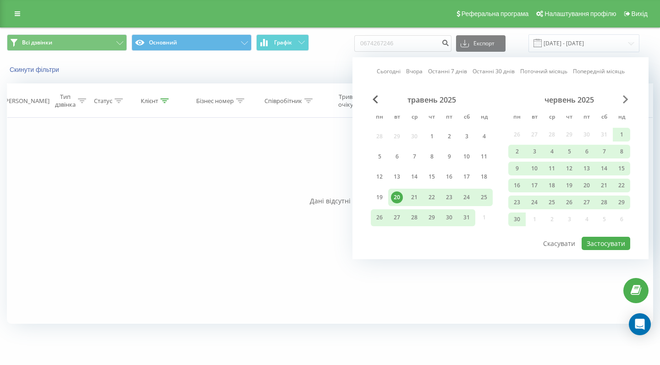
click at [628, 104] on span "Next Month" at bounding box center [626, 99] width 6 height 8
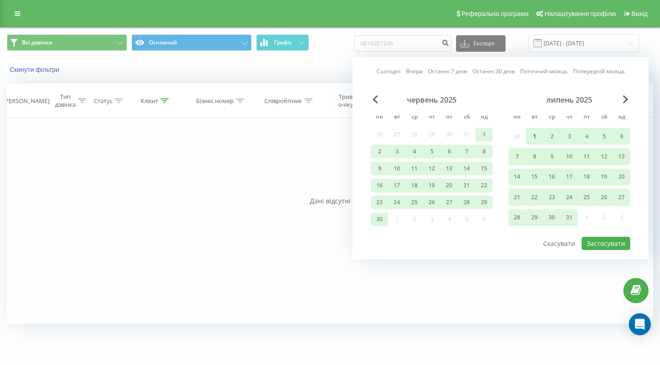
click at [534, 143] on div "1" at bounding box center [534, 137] width 12 height 12
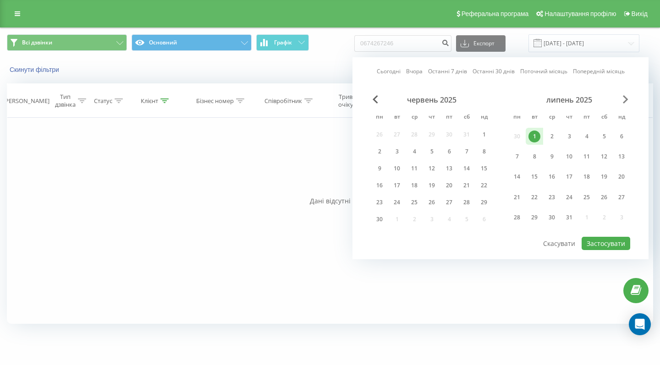
click at [624, 104] on span "Next Month" at bounding box center [626, 99] width 6 height 8
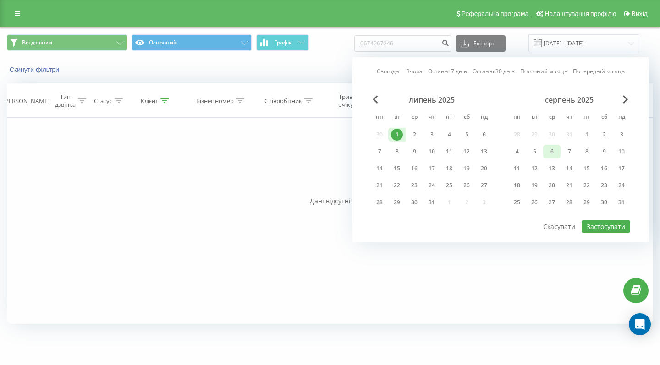
click at [553, 158] on div "6" at bounding box center [552, 152] width 12 height 12
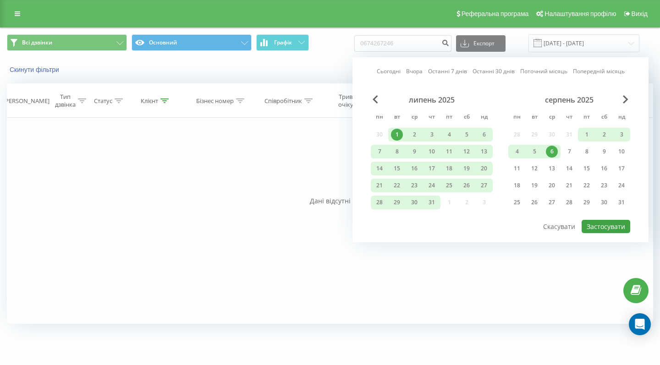
click at [606, 233] on button "Застосувати" at bounding box center [606, 226] width 49 height 13
type input "01.07.2025 - 06.08.2025"
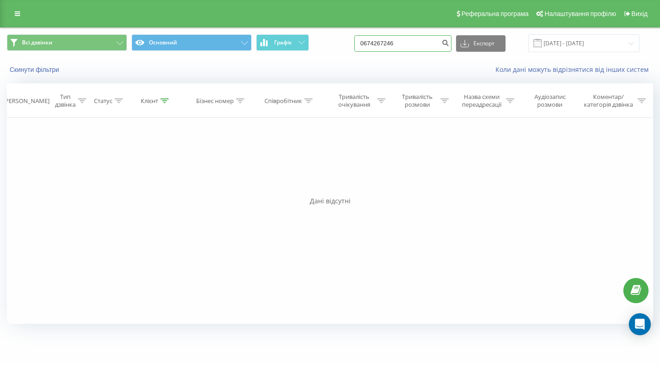
click at [421, 52] on input "0674267246" at bounding box center [402, 43] width 97 height 17
paste input "504691397"
type input "0504691397"
click at [449, 44] on icon "submit" at bounding box center [445, 42] width 8 height 6
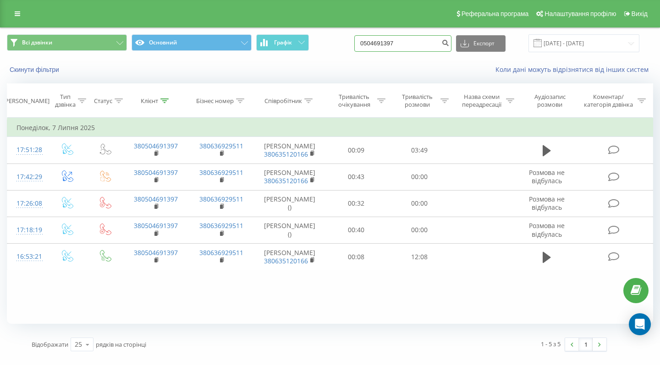
click at [397, 52] on input "0504691397" at bounding box center [402, 43] width 97 height 17
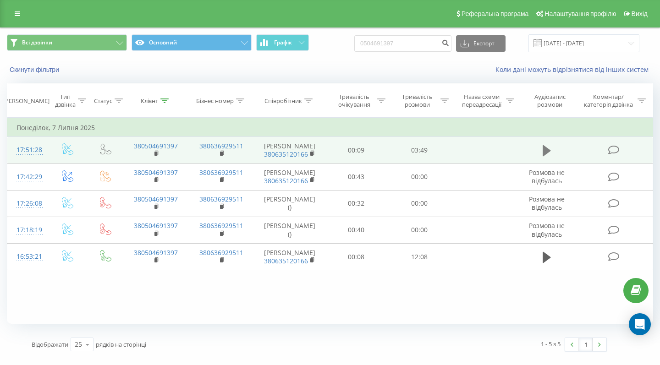
click at [550, 156] on icon at bounding box center [547, 150] width 8 height 11
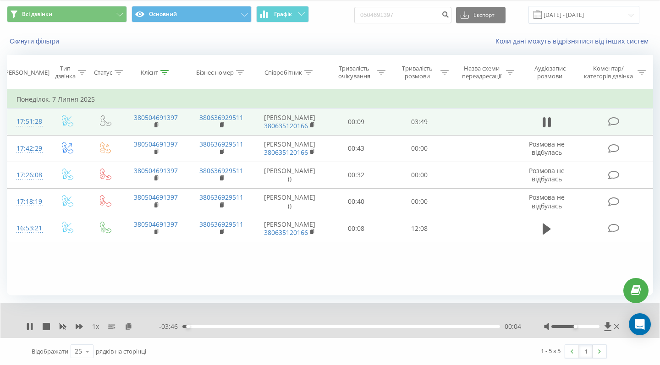
scroll to position [37, 0]
click at [207, 326] on div "00:11" at bounding box center [341, 326] width 318 height 3
click at [263, 327] on div "00:52" at bounding box center [341, 326] width 318 height 3
click at [275, 326] on div "01:00" at bounding box center [341, 326] width 318 height 3
click at [282, 326] on div "01:08" at bounding box center [341, 326] width 318 height 3
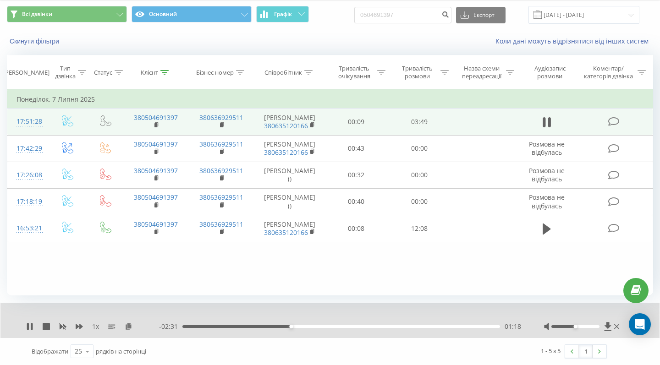
click at [299, 327] on div "01:18" at bounding box center [341, 326] width 318 height 3
click at [316, 326] on div "01:30" at bounding box center [341, 326] width 318 height 3
click at [327, 326] on div "01:38" at bounding box center [341, 326] width 318 height 3
click at [337, 327] on div "01:52" at bounding box center [341, 326] width 318 height 3
click at [348, 326] on div "02:00" at bounding box center [341, 326] width 318 height 3
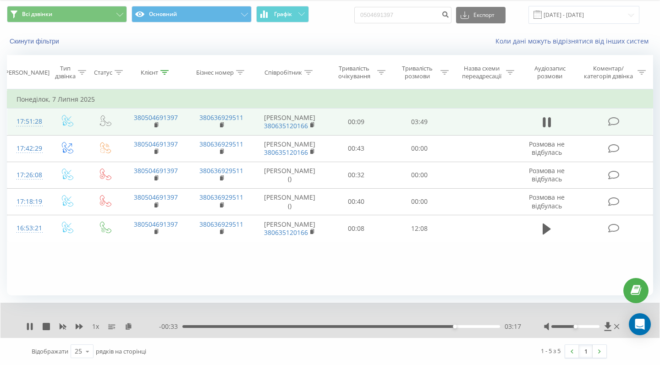
click at [459, 328] on div "03:17" at bounding box center [341, 326] width 318 height 3
click at [466, 327] on div "03:25" at bounding box center [341, 326] width 318 height 3
click at [476, 327] on div "03:27" at bounding box center [341, 326] width 318 height 3
click at [485, 326] on div "03:34" at bounding box center [341, 326] width 318 height 3
click at [493, 326] on div "03:39" at bounding box center [341, 326] width 318 height 3
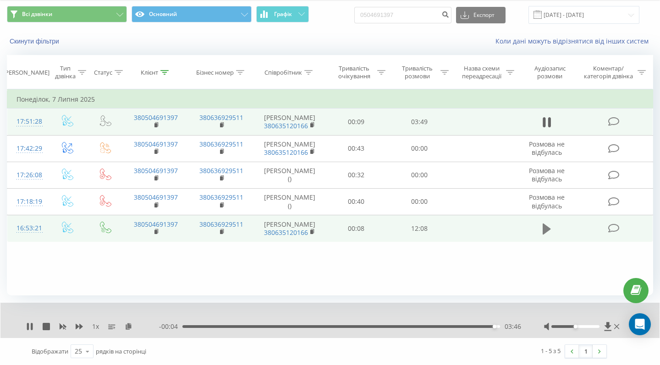
click at [547, 226] on icon at bounding box center [547, 229] width 8 height 13
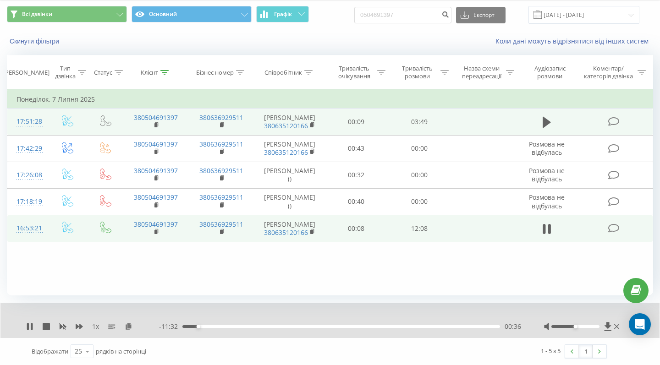
click at [204, 326] on div "00:36" at bounding box center [341, 326] width 318 height 3
click at [211, 326] on div "00:49" at bounding box center [341, 326] width 318 height 3
click at [249, 325] on div "- 10:59 01:09 01:09" at bounding box center [340, 326] width 362 height 9
click at [231, 325] on div "- 10:59 01:10 01:10" at bounding box center [340, 326] width 362 height 9
click at [230, 329] on div "- 10:58 01:11 01:11" at bounding box center [340, 326] width 362 height 9
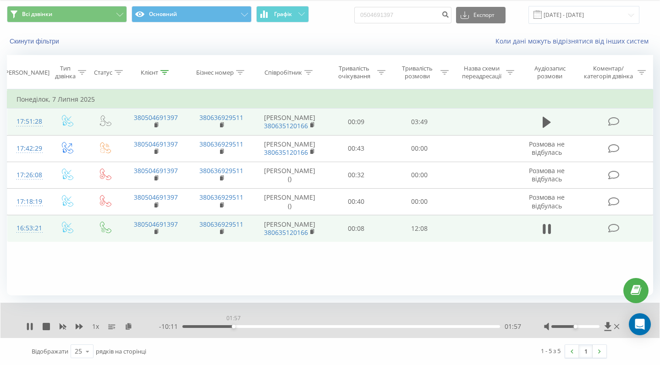
click at [233, 328] on div "01:57" at bounding box center [341, 326] width 318 height 3
click at [244, 328] on div "02:21" at bounding box center [341, 326] width 318 height 3
click at [260, 328] on div "02:21" at bounding box center [341, 326] width 318 height 3
click at [270, 327] on div "02:59" at bounding box center [341, 326] width 318 height 3
click at [287, 324] on div "- 08:47 03:21 03:21" at bounding box center [340, 326] width 362 height 9
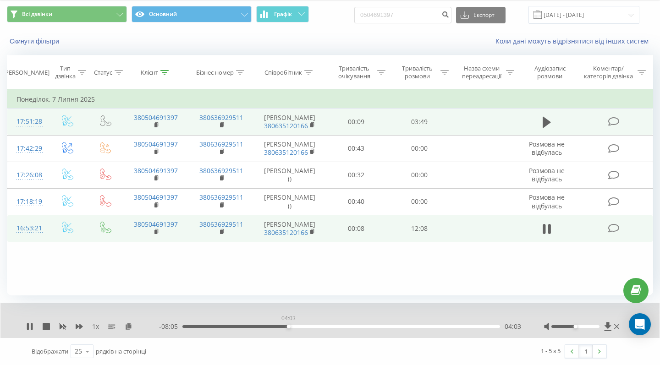
click at [288, 326] on div "04:03" at bounding box center [341, 326] width 318 height 3
click at [299, 328] on div "04:03" at bounding box center [341, 326] width 318 height 3
click at [309, 326] on div "04:50" at bounding box center [341, 326] width 318 height 3
click at [318, 326] on div "04:51" at bounding box center [341, 326] width 318 height 3
click at [552, 230] on button at bounding box center [547, 229] width 14 height 14
